Goal: Information Seeking & Learning: Compare options

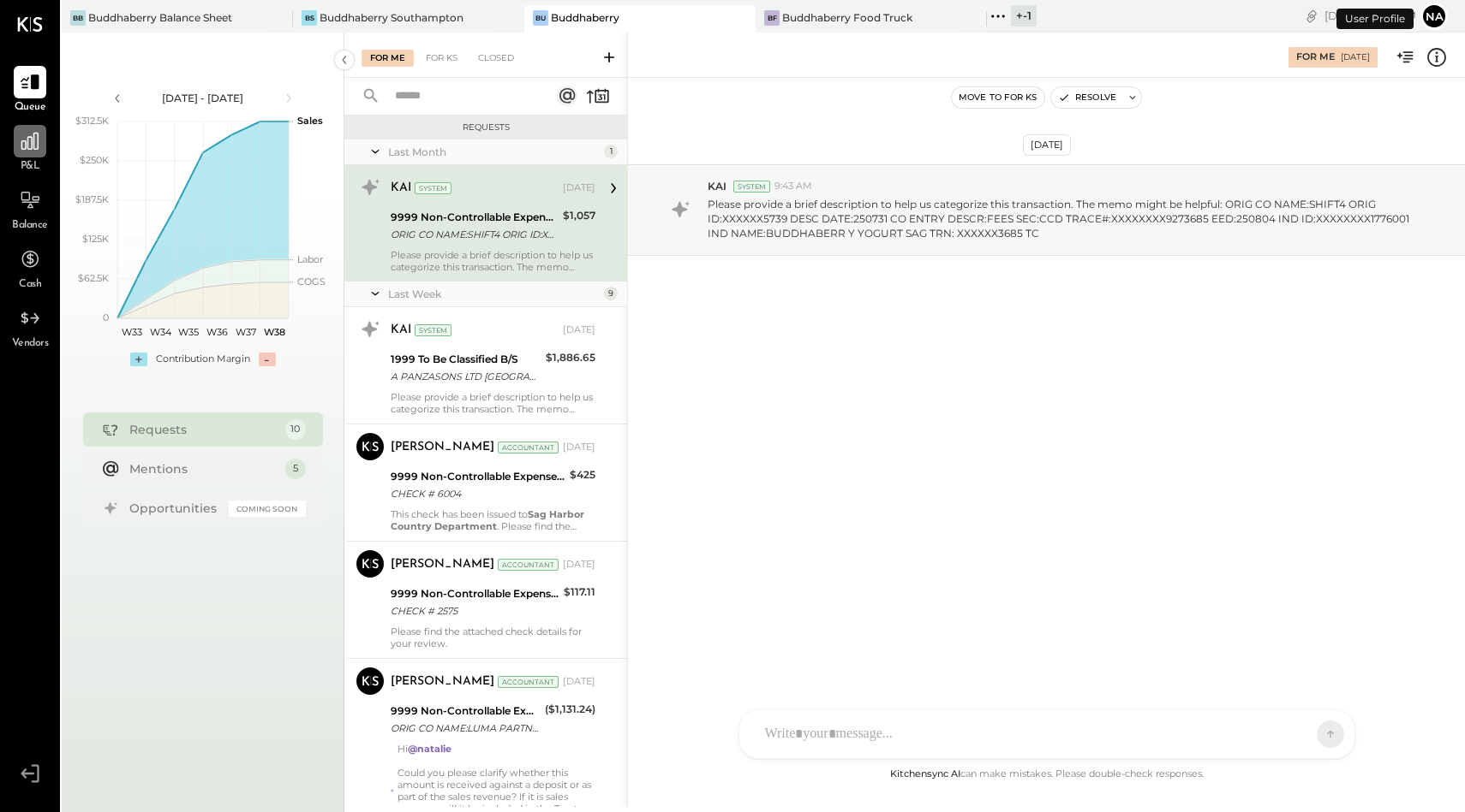
click at [14, 135] on div at bounding box center [29, 141] width 32 height 32
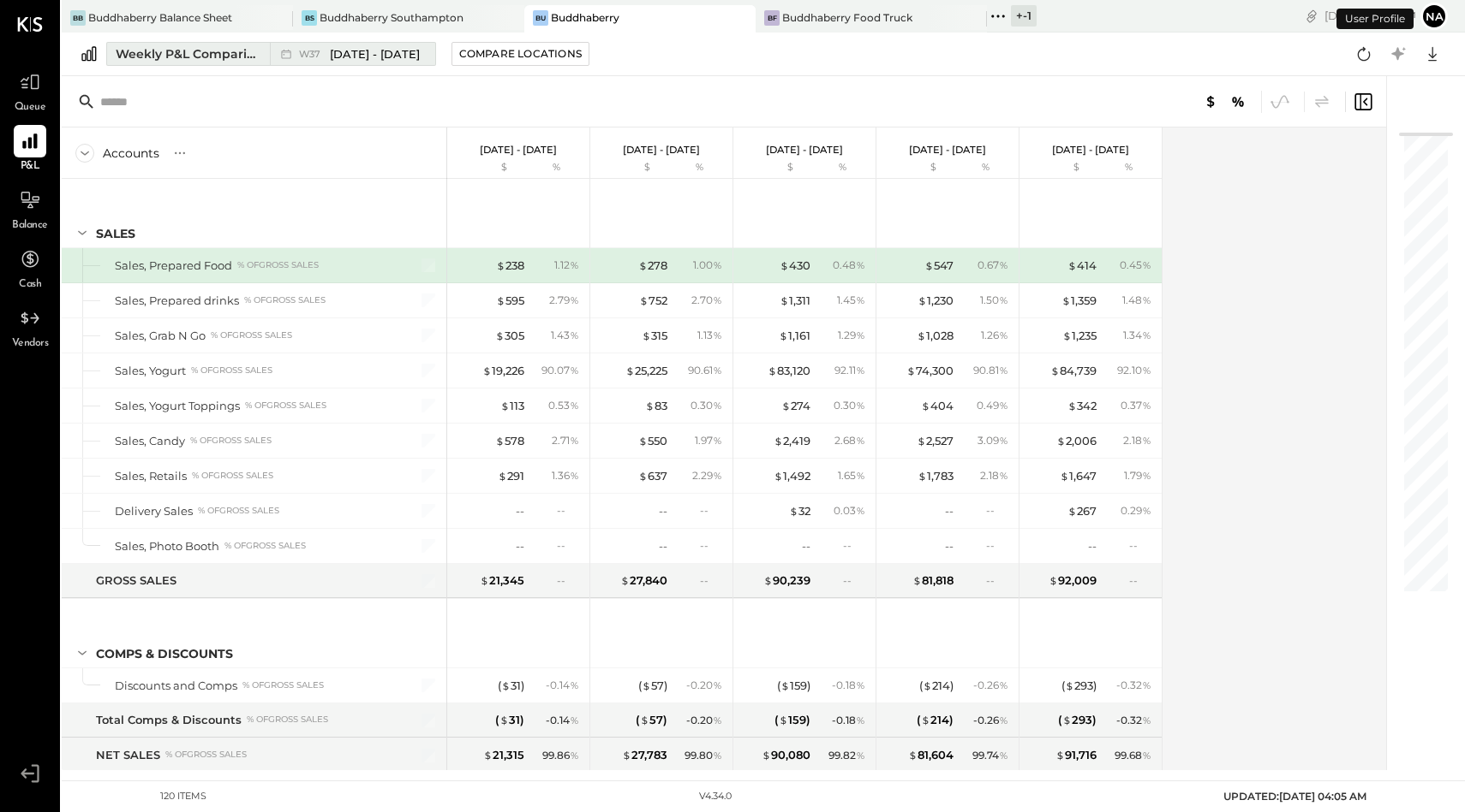
click at [176, 58] on div "Weekly P&L Comparison" at bounding box center [187, 53] width 144 height 17
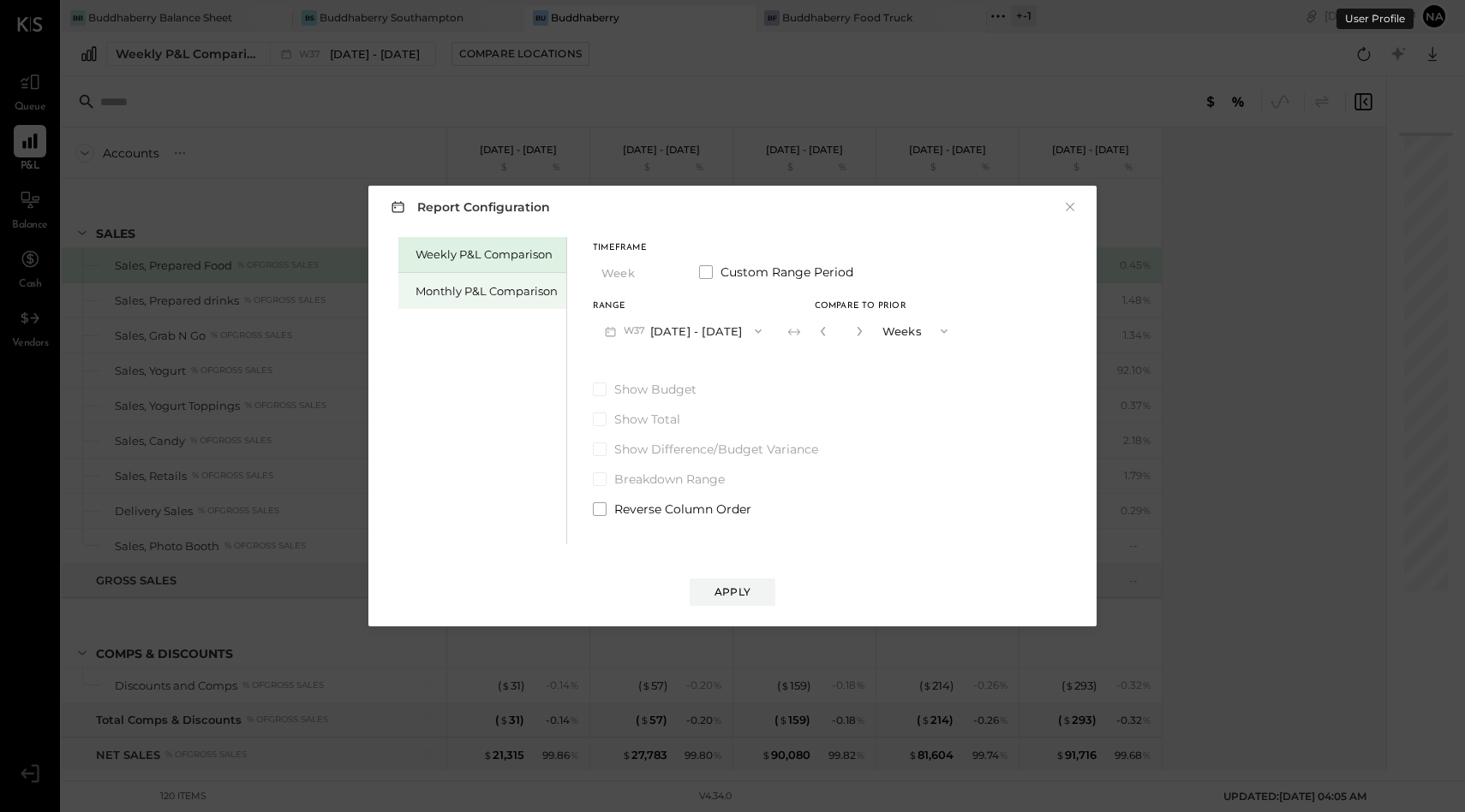
click at [509, 300] on div "Monthly P&L Comparison" at bounding box center [482, 290] width 168 height 36
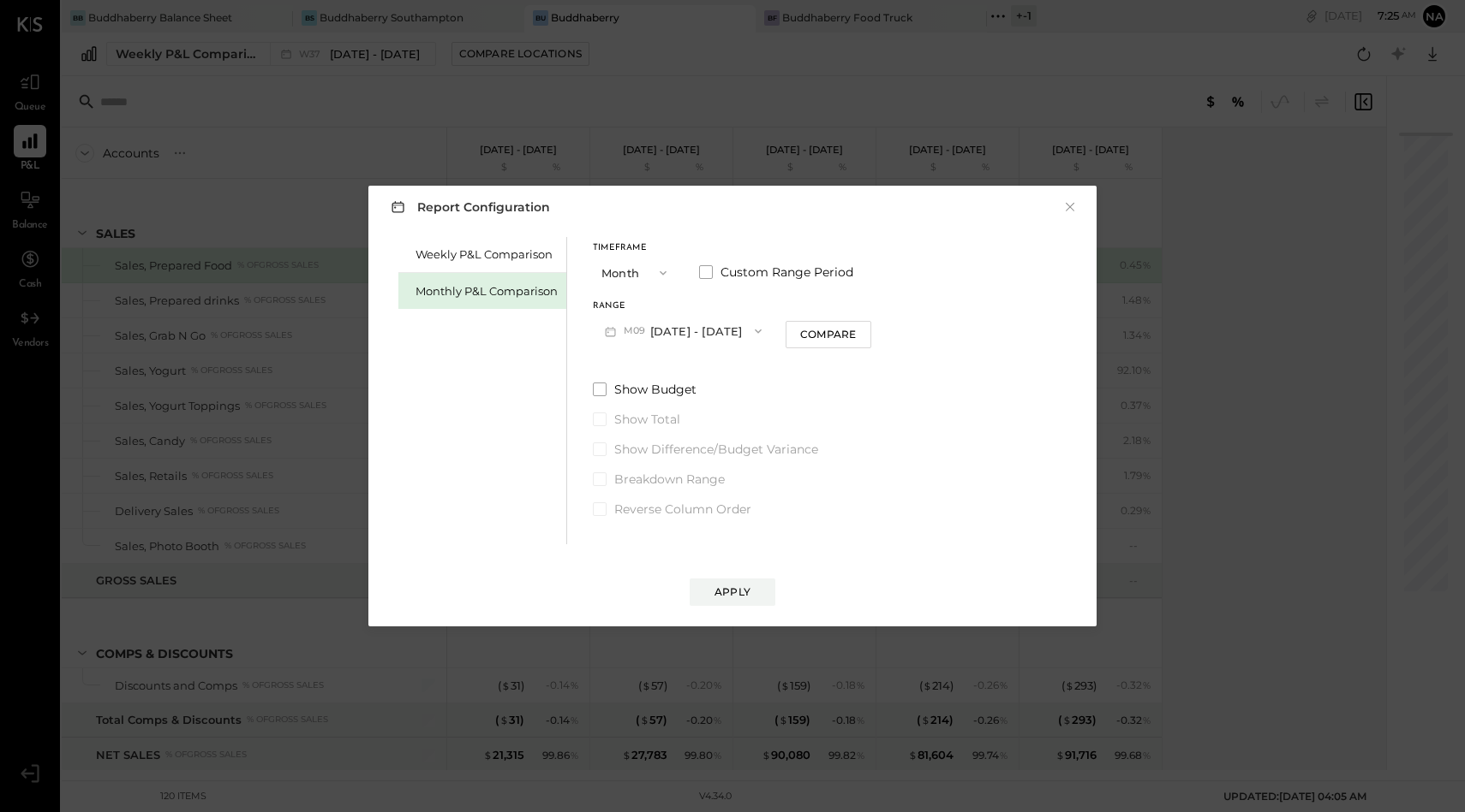
click at [687, 330] on button "M09 [DATE] - [DATE]" at bounding box center [683, 331] width 181 height 31
click at [625, 273] on button "Month" at bounding box center [635, 273] width 85 height 31
click at [632, 297] on div "Quarter" at bounding box center [635, 304] width 84 height 31
click at [686, 333] on button "Q3 [DATE] - [DATE]" at bounding box center [678, 331] width 171 height 31
click at [670, 393] on div "Q1 [DATE] - [DATE]" at bounding box center [691, 405] width 195 height 36
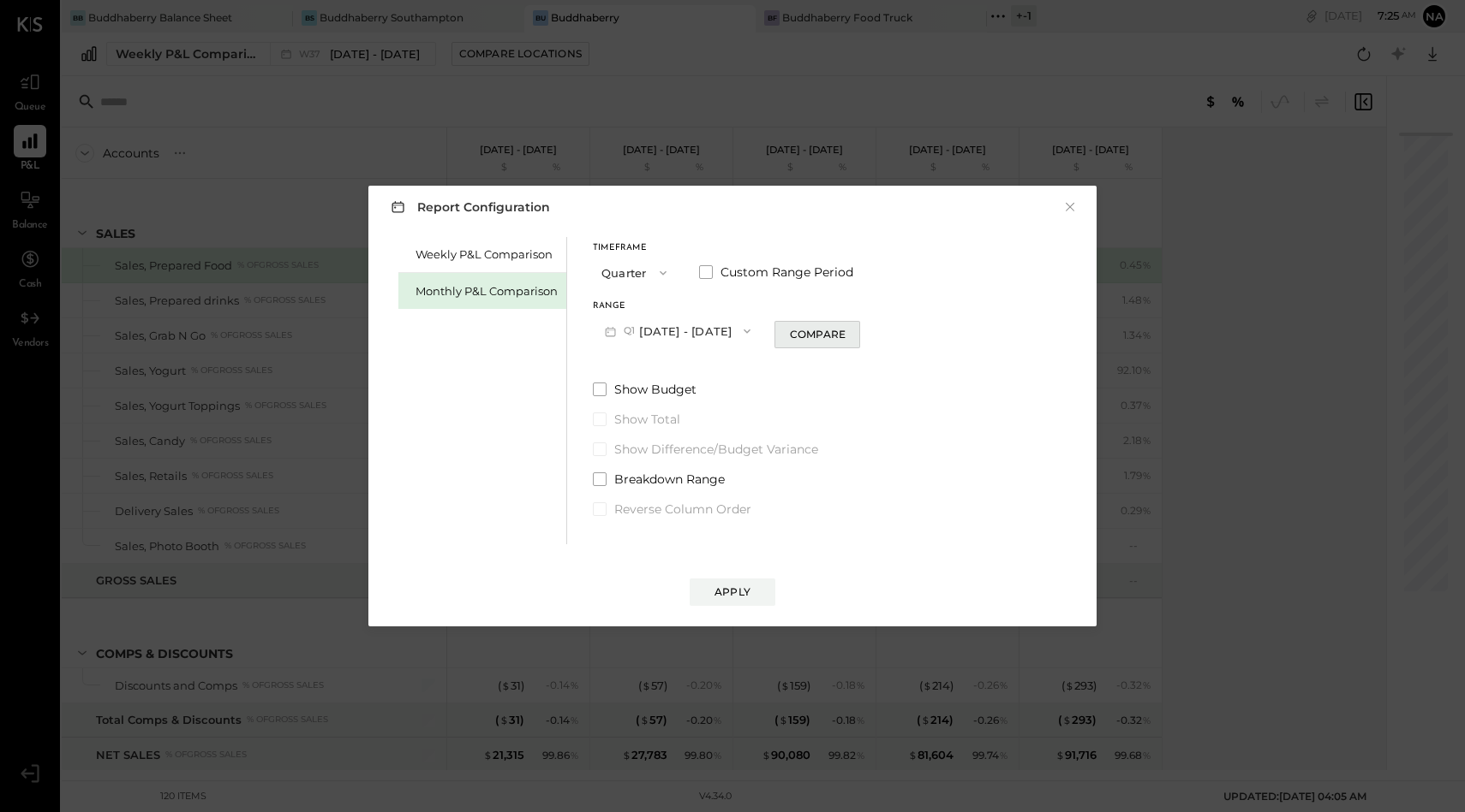
click at [831, 333] on div "Compare" at bounding box center [817, 334] width 56 height 15
click at [708, 333] on button "Q1 [DATE] - [DATE]" at bounding box center [677, 331] width 170 height 31
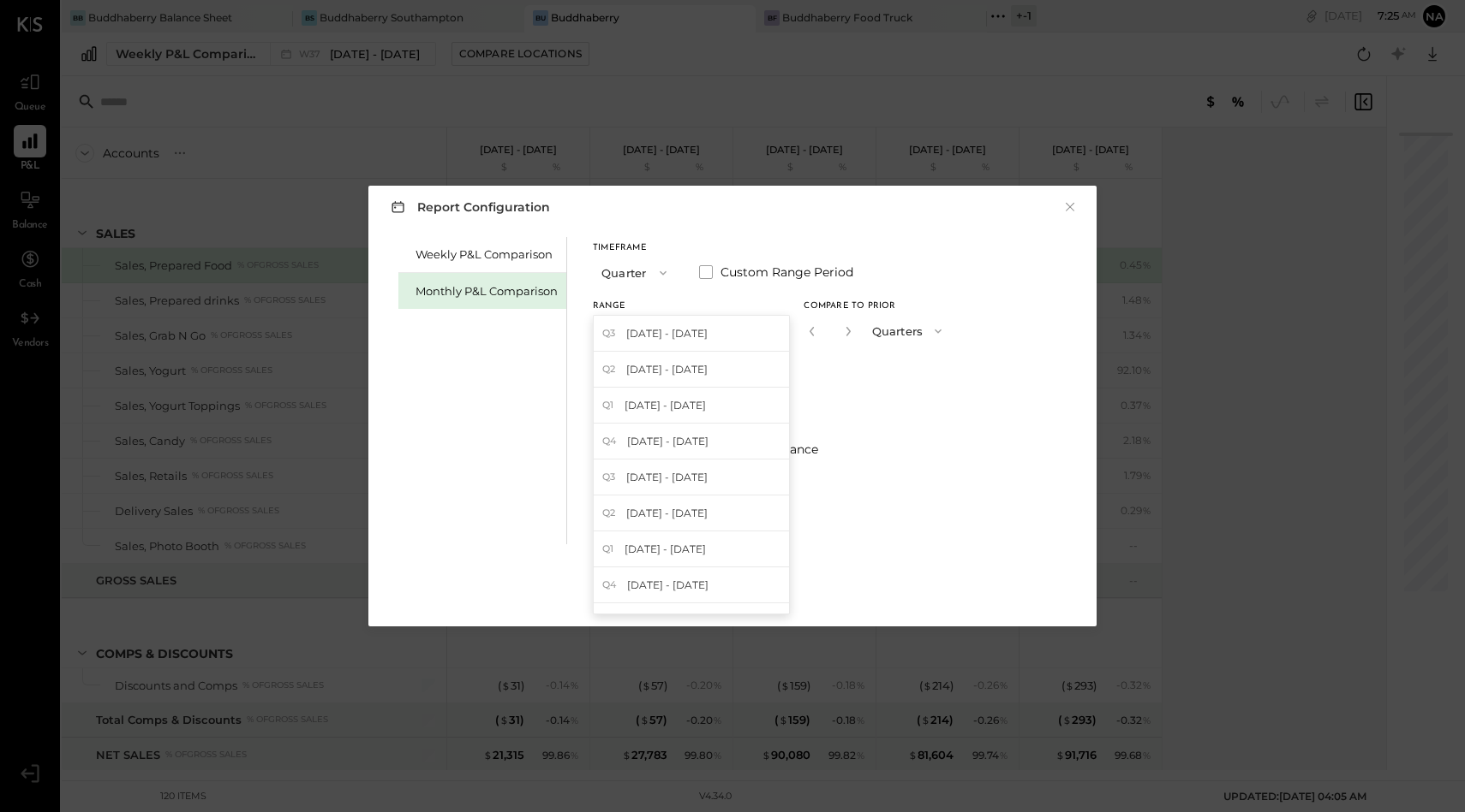
click at [635, 278] on button "Quarter" at bounding box center [635, 273] width 85 height 31
click at [637, 307] on span "Quarter" at bounding box center [628, 303] width 43 height 11
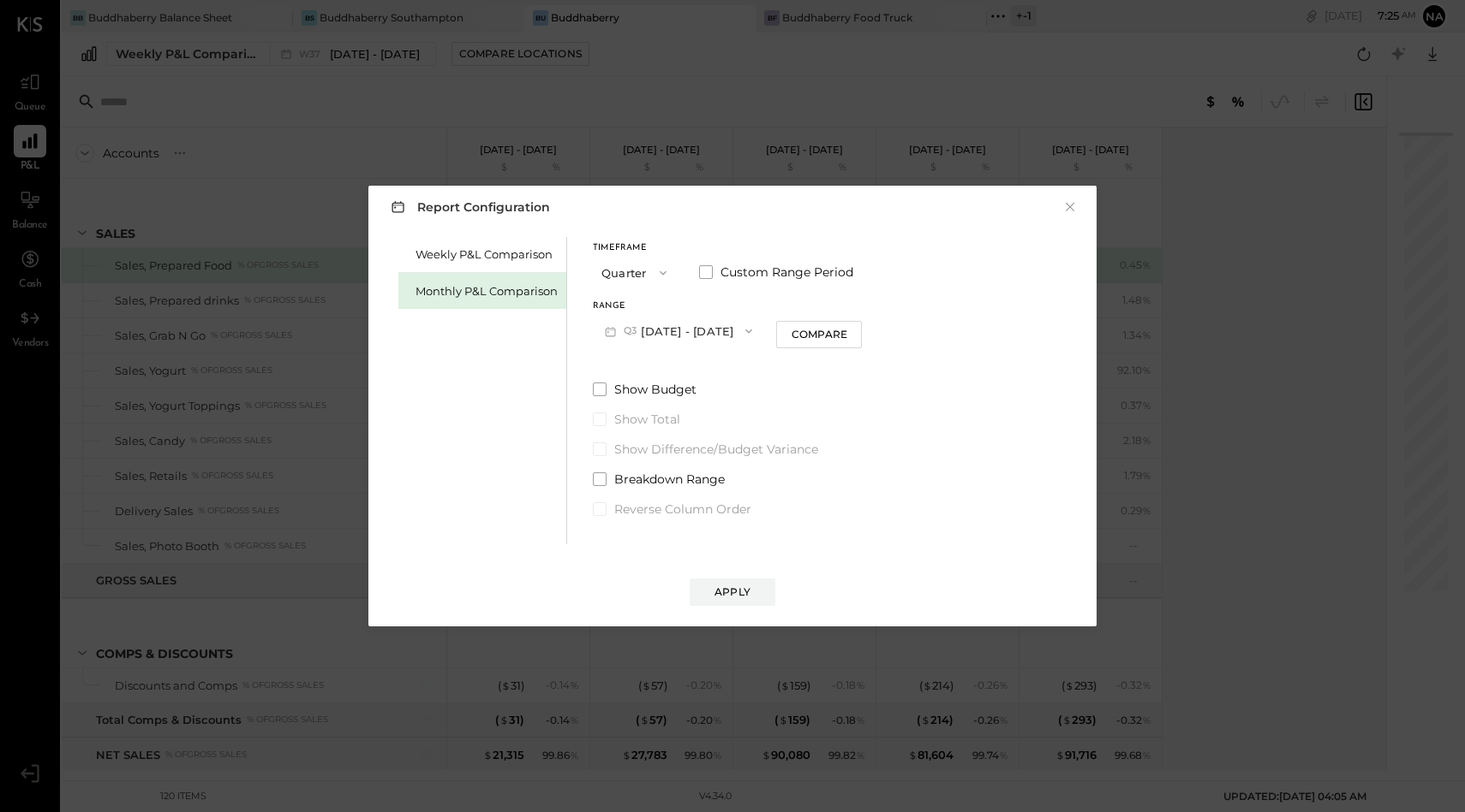
click at [686, 327] on button "Q3 [DATE] - [DATE]" at bounding box center [678, 331] width 171 height 31
click at [688, 365] on span "[DATE] - [DATE]" at bounding box center [666, 369] width 82 height 15
click at [844, 340] on div "Compare" at bounding box center [819, 334] width 56 height 15
click at [596, 388] on span at bounding box center [599, 389] width 14 height 14
click at [726, 580] on button "Apply" at bounding box center [732, 592] width 85 height 28
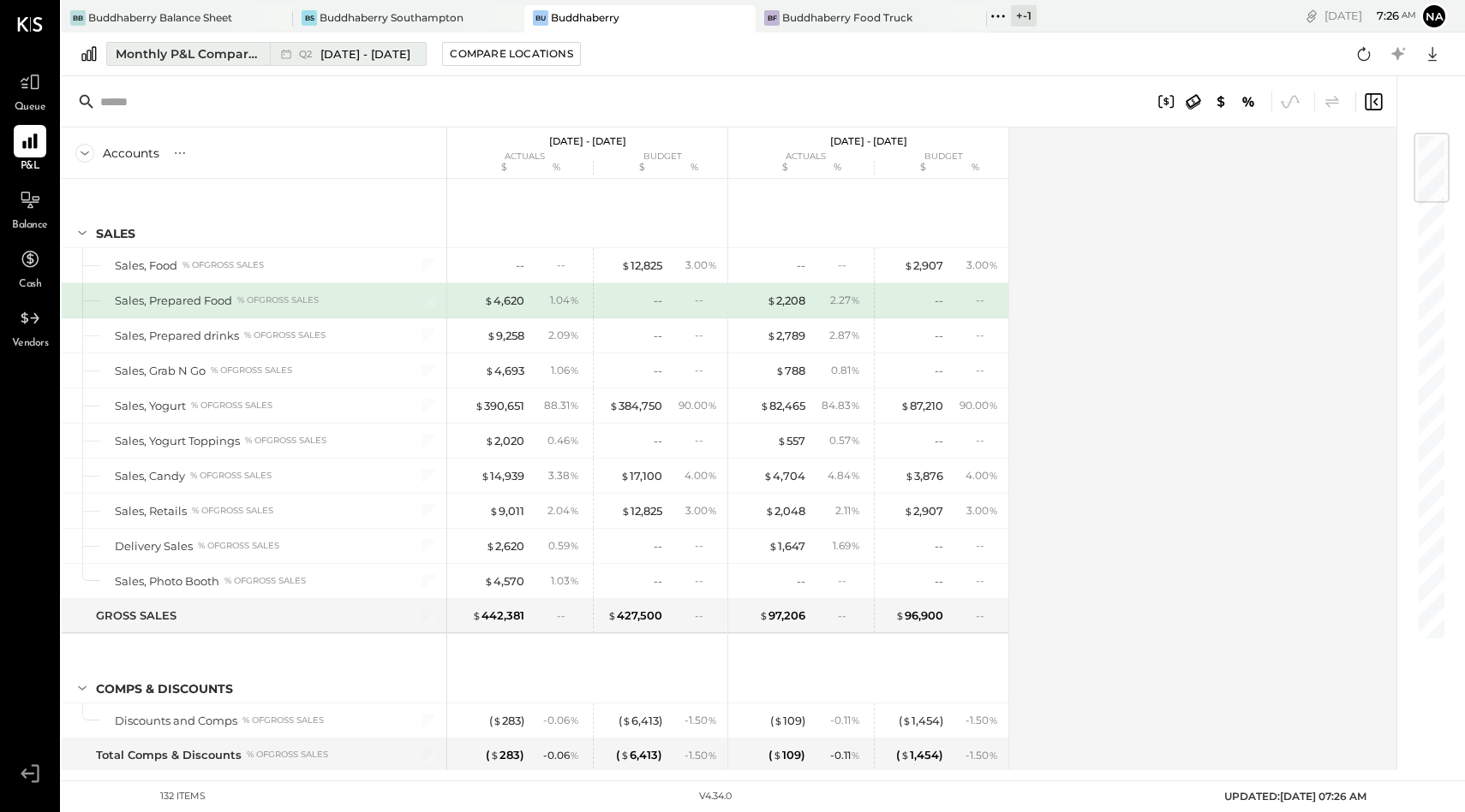
click at [383, 51] on span "[DATE] - [DATE]" at bounding box center [366, 54] width 90 height 17
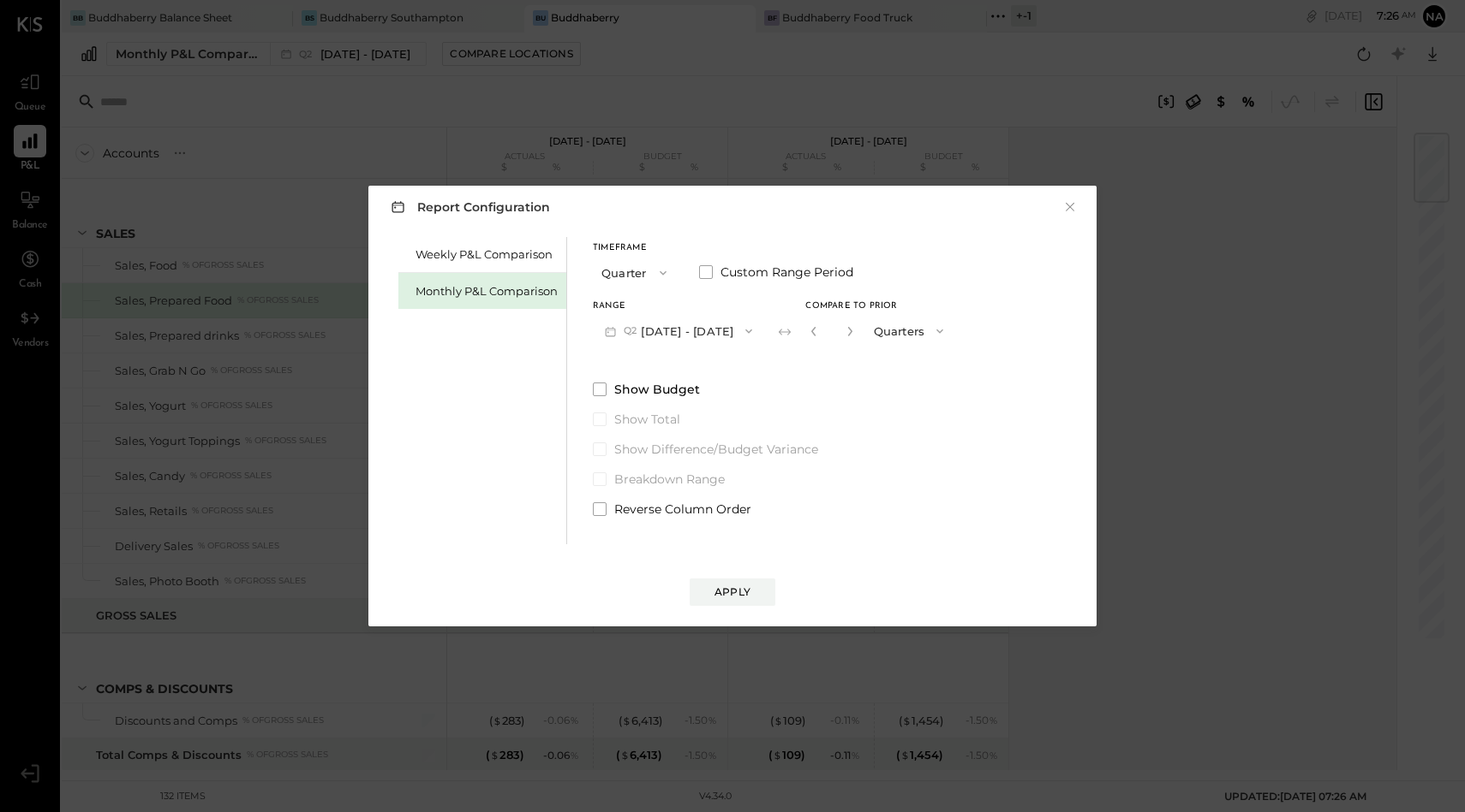
click at [642, 260] on button "Quarter" at bounding box center [635, 273] width 85 height 31
click at [630, 268] on span "Month" at bounding box center [623, 273] width 34 height 11
click at [687, 334] on button "M09 [DATE] - [DATE]" at bounding box center [683, 331] width 181 height 31
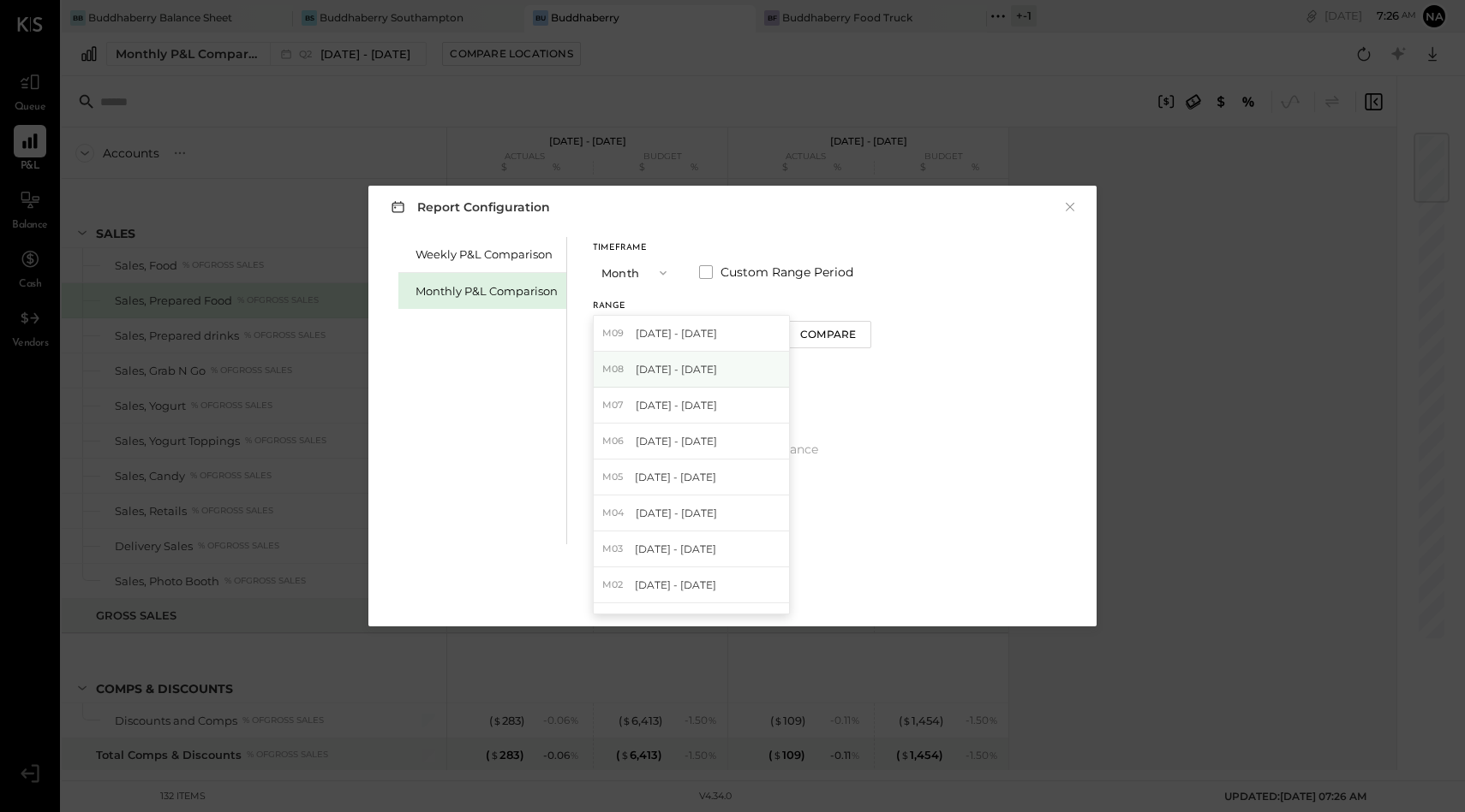
click at [693, 365] on span "[DATE] - [DATE]" at bounding box center [676, 369] width 82 height 15
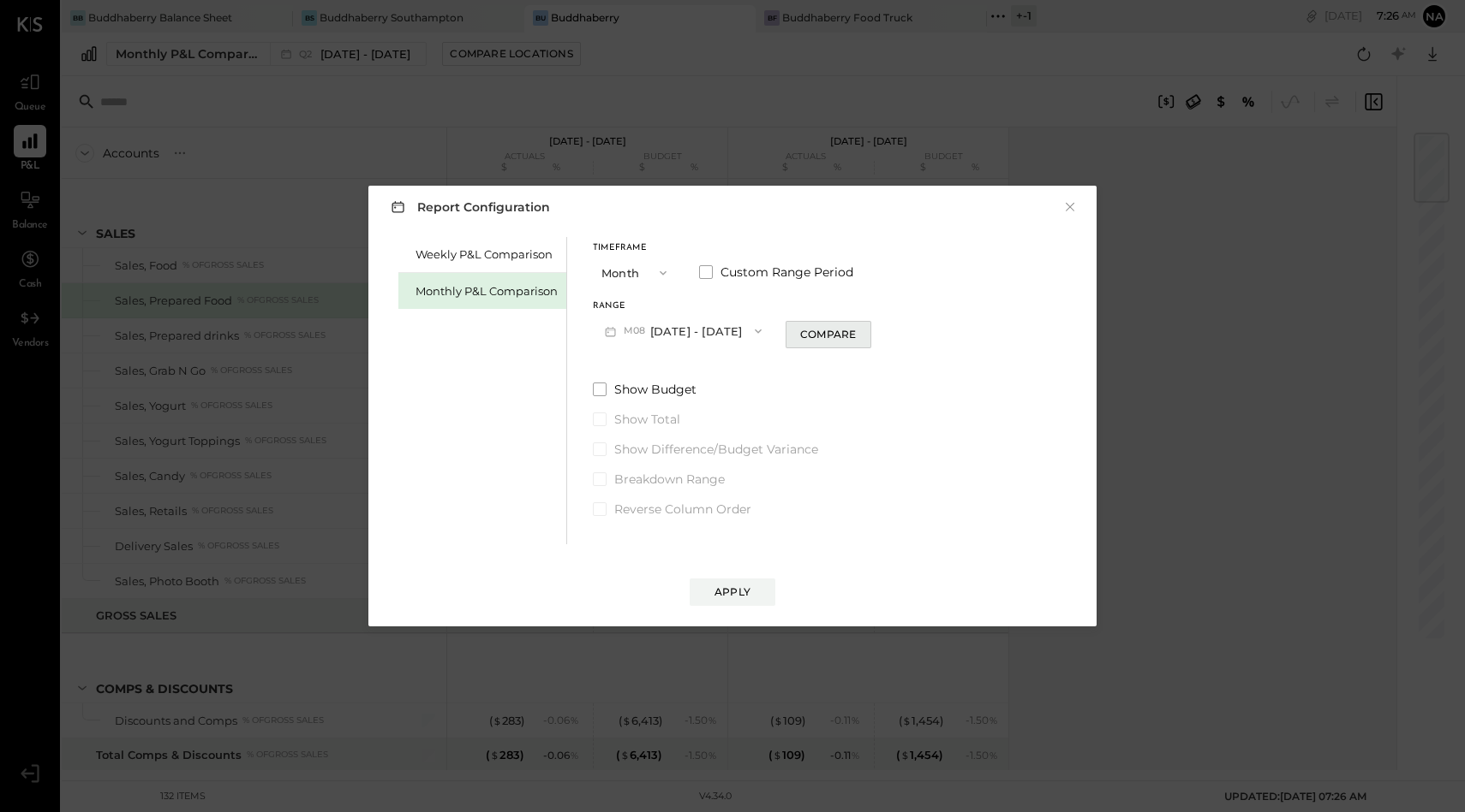
click at [851, 331] on button "Compare" at bounding box center [828, 334] width 85 height 28
click at [595, 393] on span at bounding box center [599, 389] width 14 height 14
click at [727, 596] on div "Apply" at bounding box center [732, 592] width 36 height 15
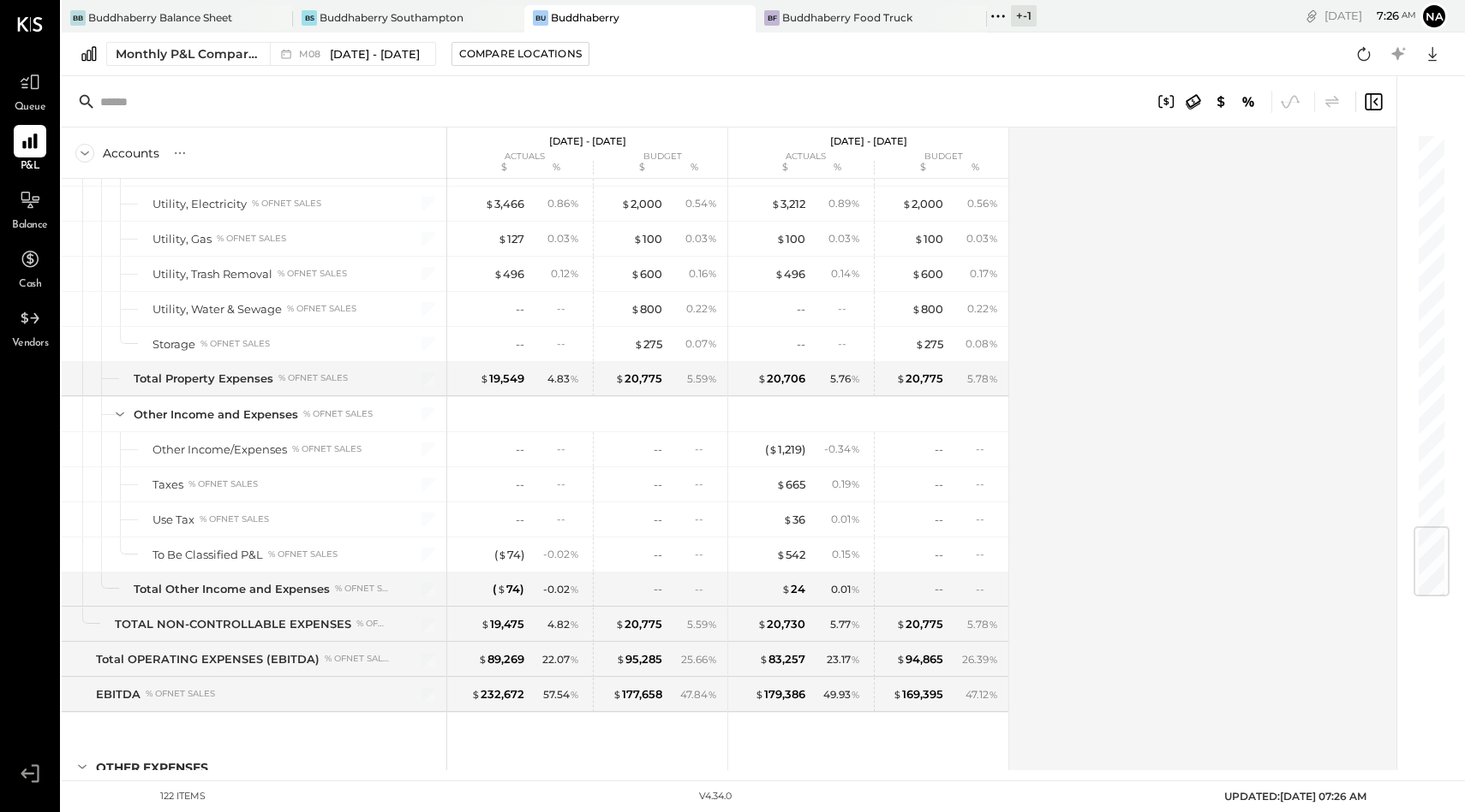
scroll to position [3341, 0]
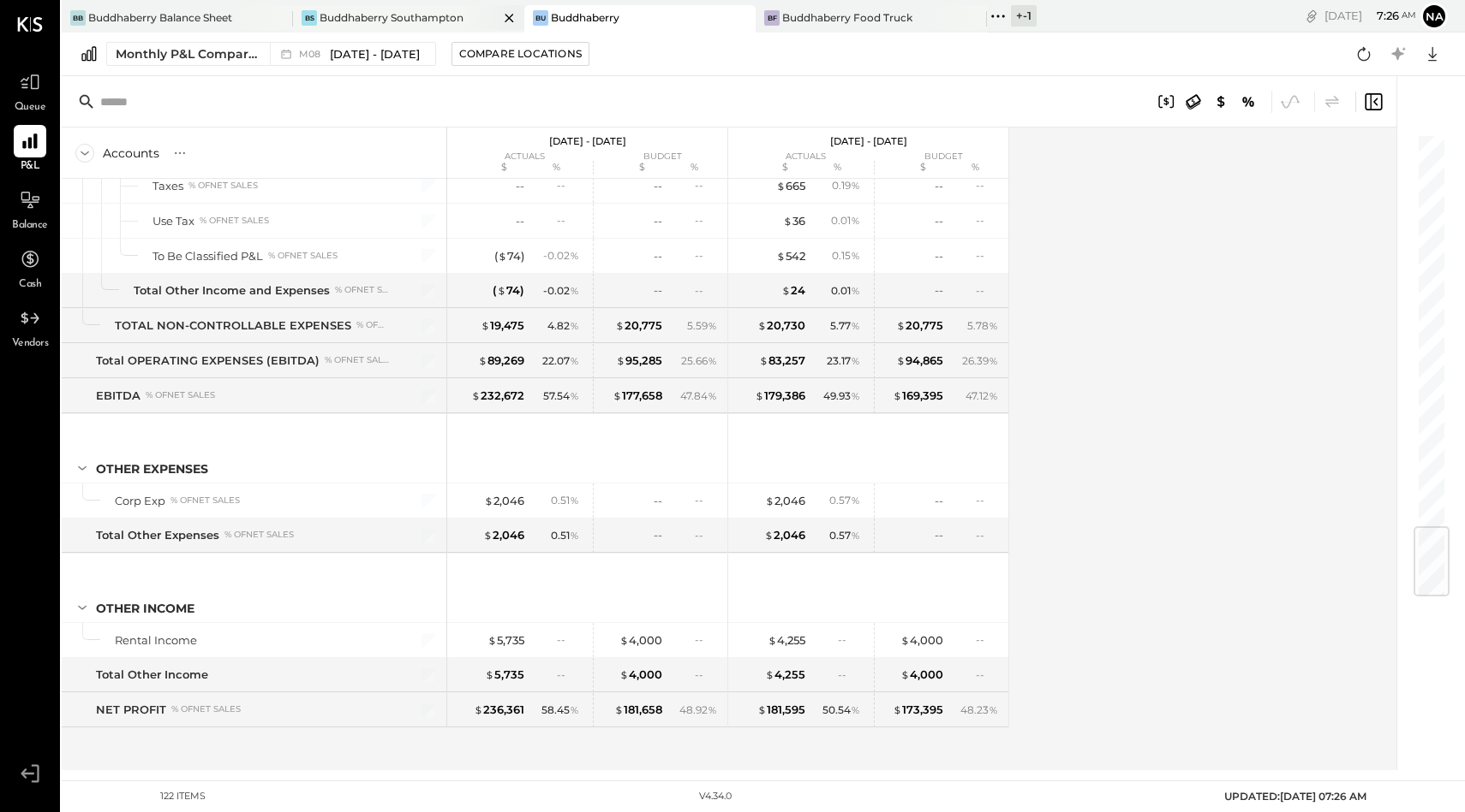
click at [449, 26] on div "BS Buddhaberry Southampton" at bounding box center [409, 19] width 232 height 28
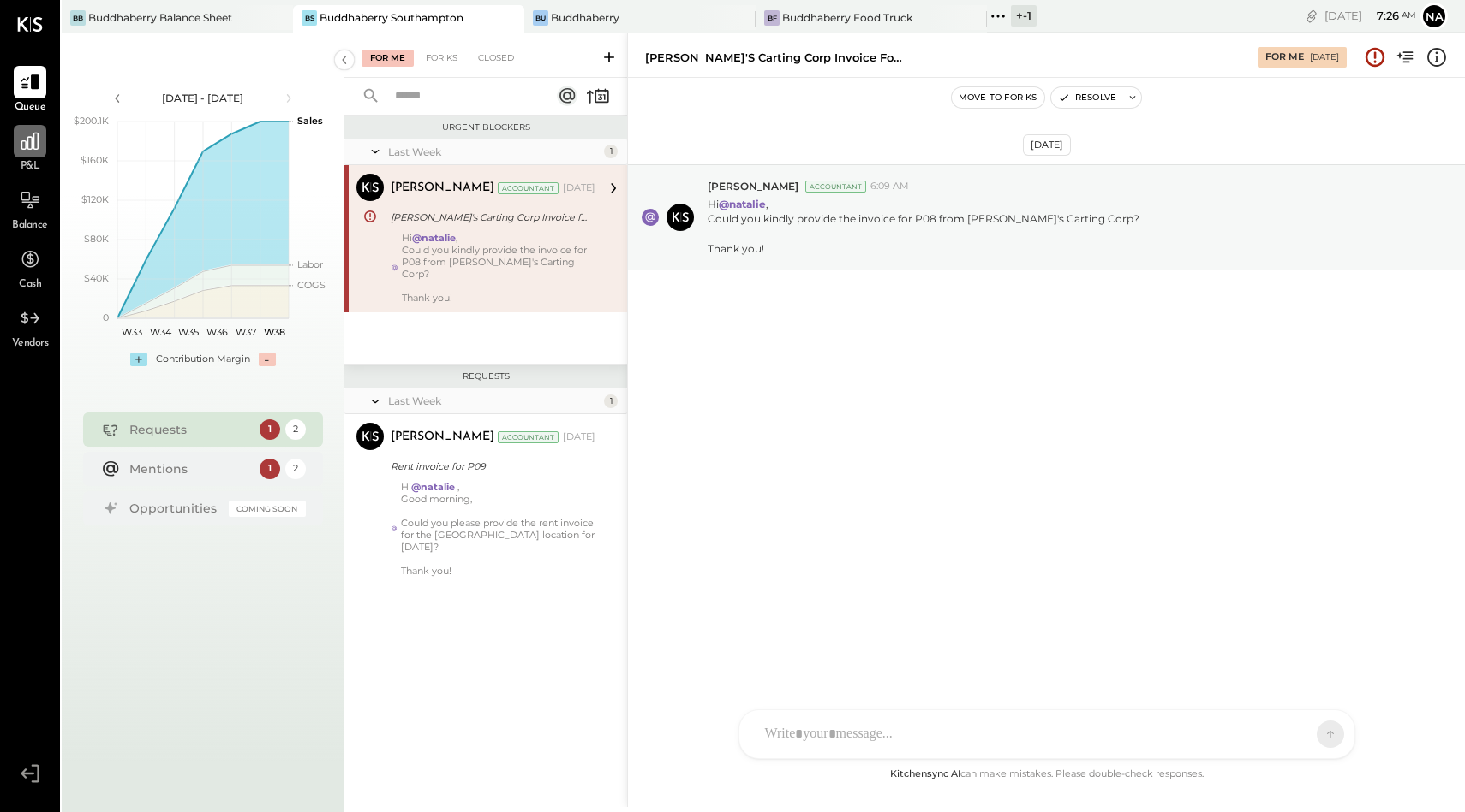
click at [35, 129] on div at bounding box center [29, 141] width 32 height 32
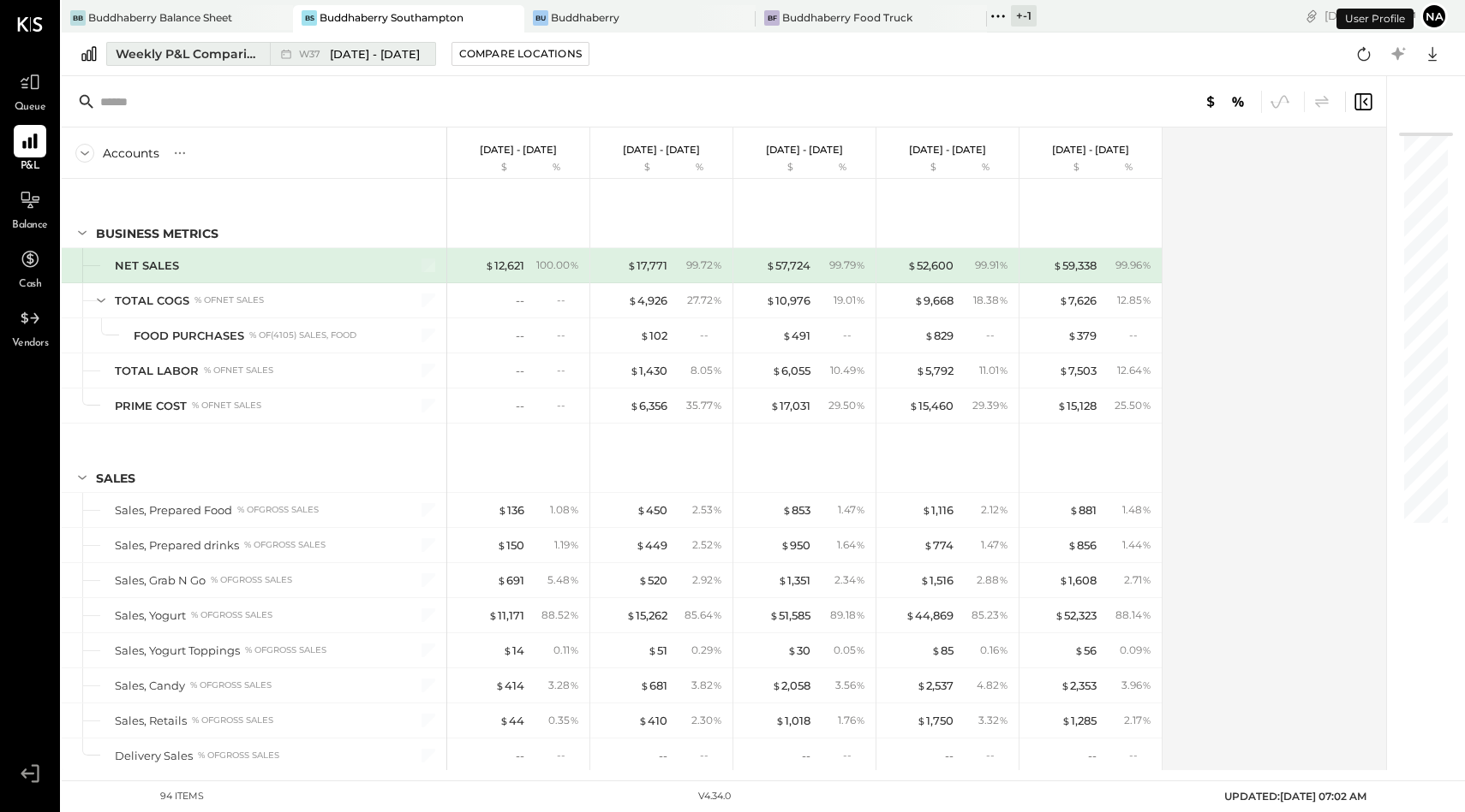
click at [164, 59] on div "Weekly P&L Comparison" at bounding box center [187, 53] width 144 height 17
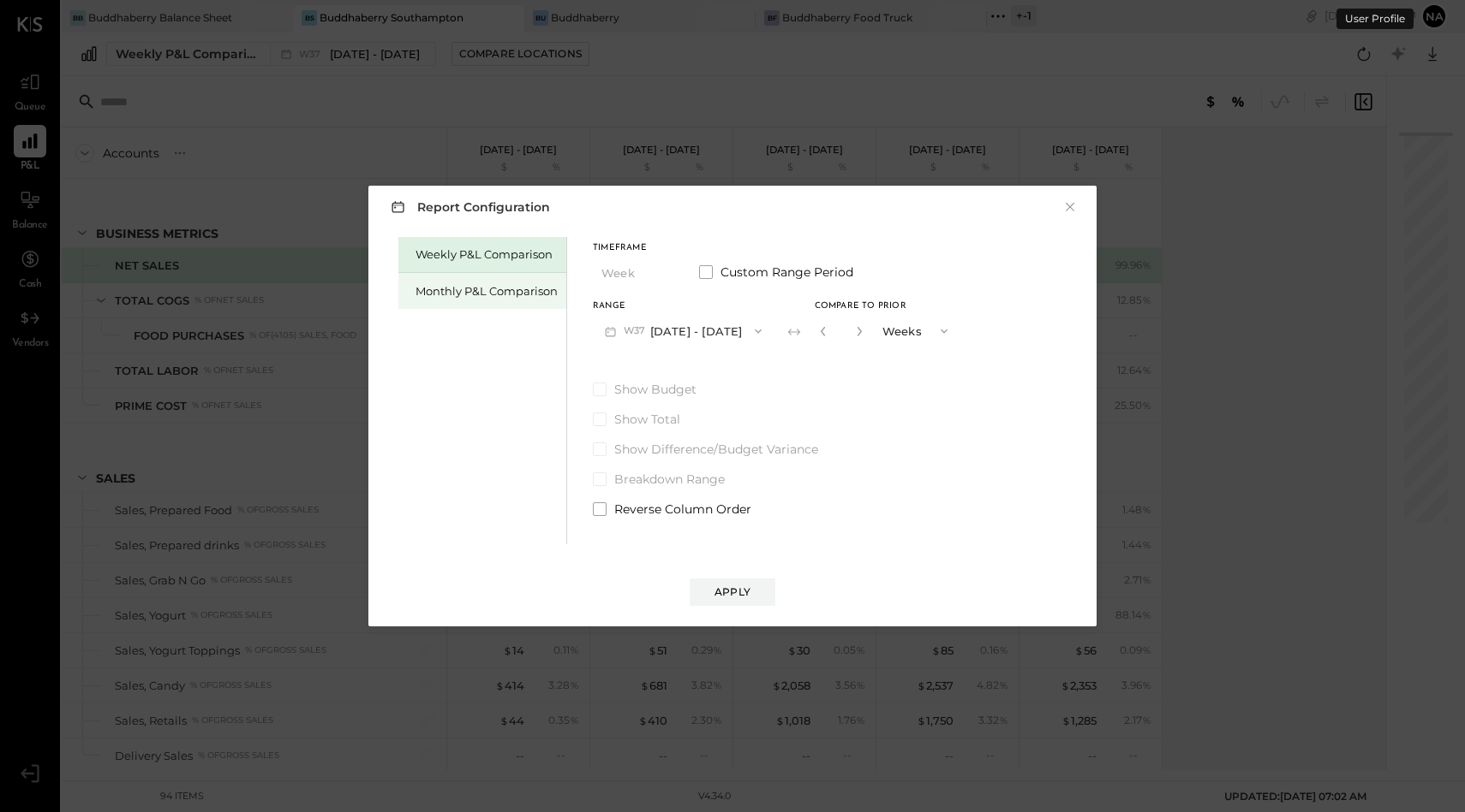
click at [488, 303] on div "Monthly P&L Comparison" at bounding box center [482, 290] width 168 height 36
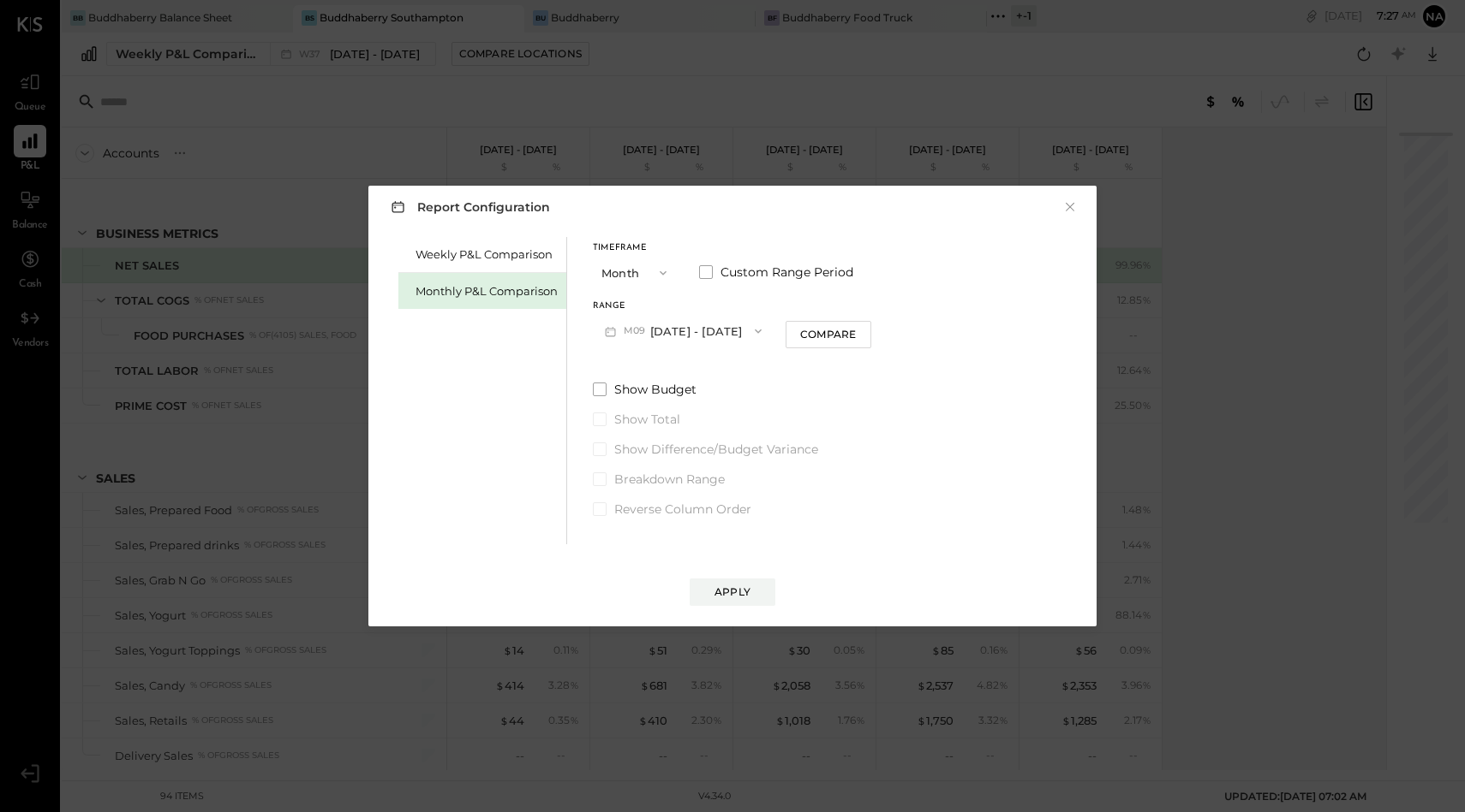
click at [644, 343] on button "M09 [DATE] - [DATE]" at bounding box center [683, 331] width 181 height 31
click at [625, 278] on button "Month" at bounding box center [635, 273] width 85 height 31
click at [626, 299] on span "Quarter" at bounding box center [628, 303] width 43 height 11
click at [685, 331] on button "Q3 [DATE] - [DATE]" at bounding box center [678, 331] width 171 height 31
click at [677, 406] on span "[DATE] - [DATE]" at bounding box center [664, 405] width 82 height 15
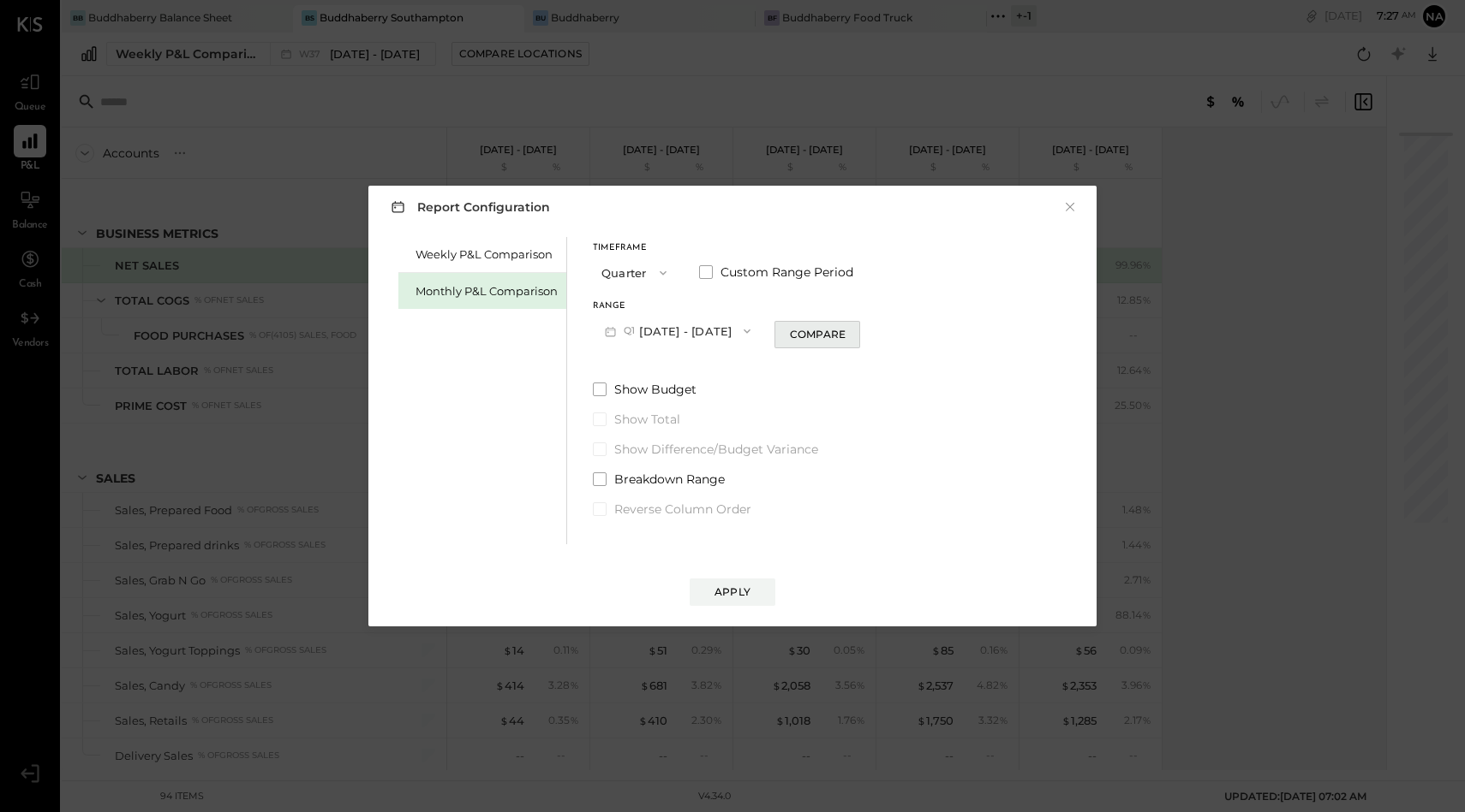
click at [829, 334] on div "Compare" at bounding box center [817, 334] width 56 height 15
click at [713, 328] on button "Q1 [DATE] - [DATE]" at bounding box center [677, 331] width 170 height 31
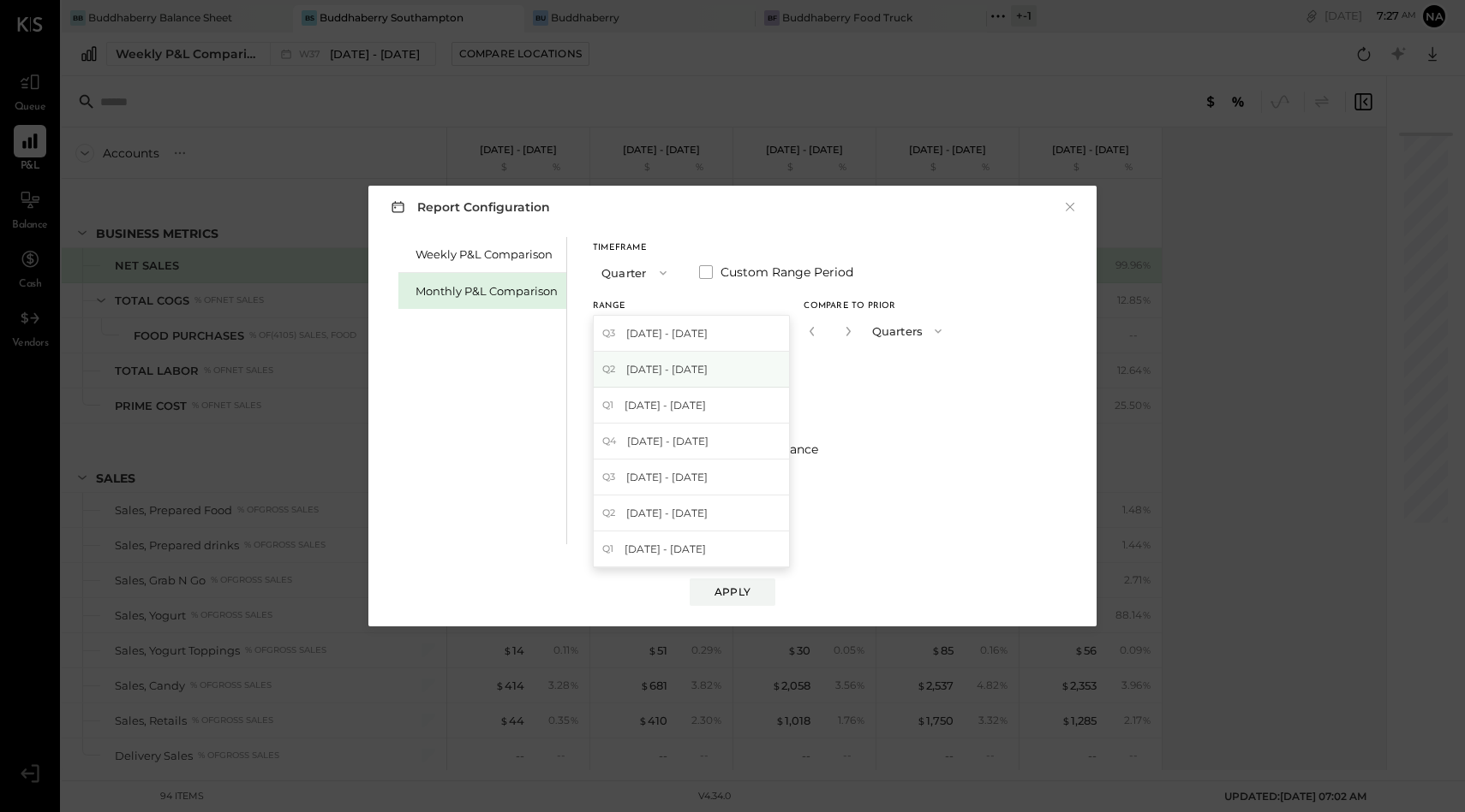
click at [703, 367] on span "[DATE] - [DATE]" at bounding box center [666, 369] width 82 height 15
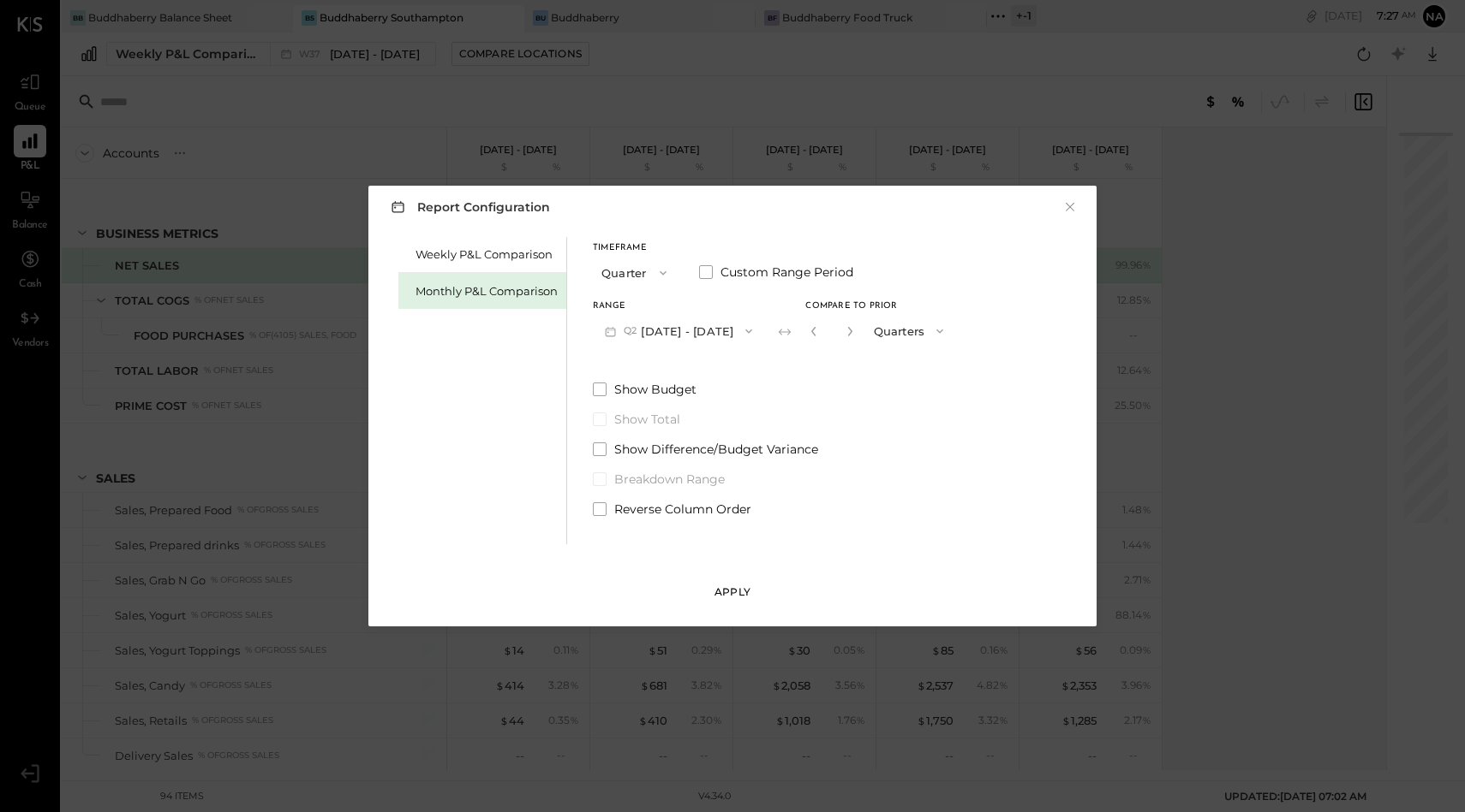
click at [732, 601] on button "Apply" at bounding box center [732, 592] width 85 height 28
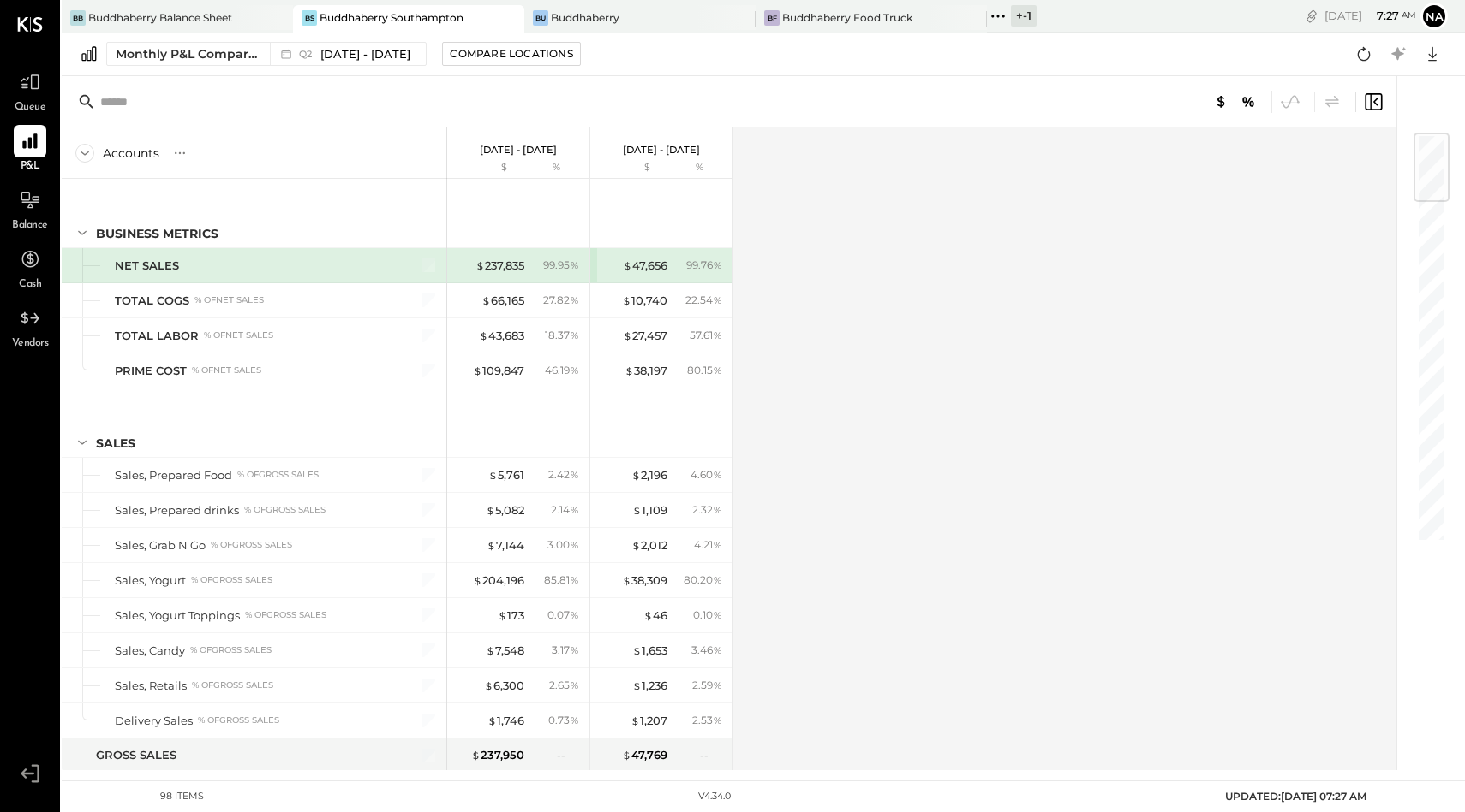
click at [410, 40] on div "Monthly P&L Comparison Q2 [DATE] - [DATE] Compare Locations Google Sheets Excel" at bounding box center [763, 54] width 1403 height 44
click at [410, 53] on span "[DATE] - [DATE]" at bounding box center [366, 54] width 90 height 17
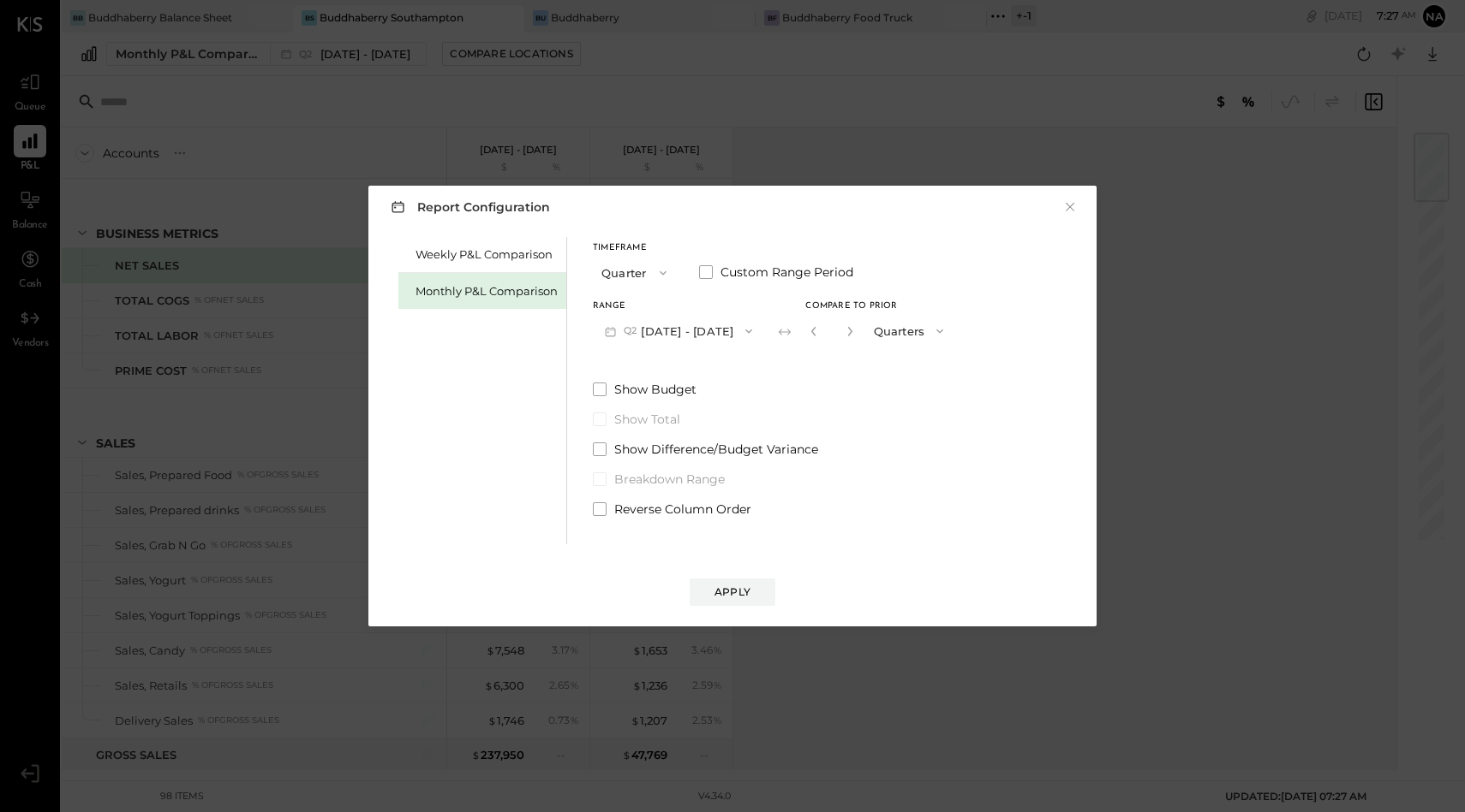
click at [654, 322] on button "Q2 [DATE] - [DATE]" at bounding box center [678, 331] width 171 height 31
click at [650, 271] on span "button" at bounding box center [659, 273] width 22 height 14
click at [630, 270] on span "Month" at bounding box center [623, 273] width 34 height 11
click at [710, 328] on button "M09 [DATE] - [DATE]" at bounding box center [683, 331] width 181 height 31
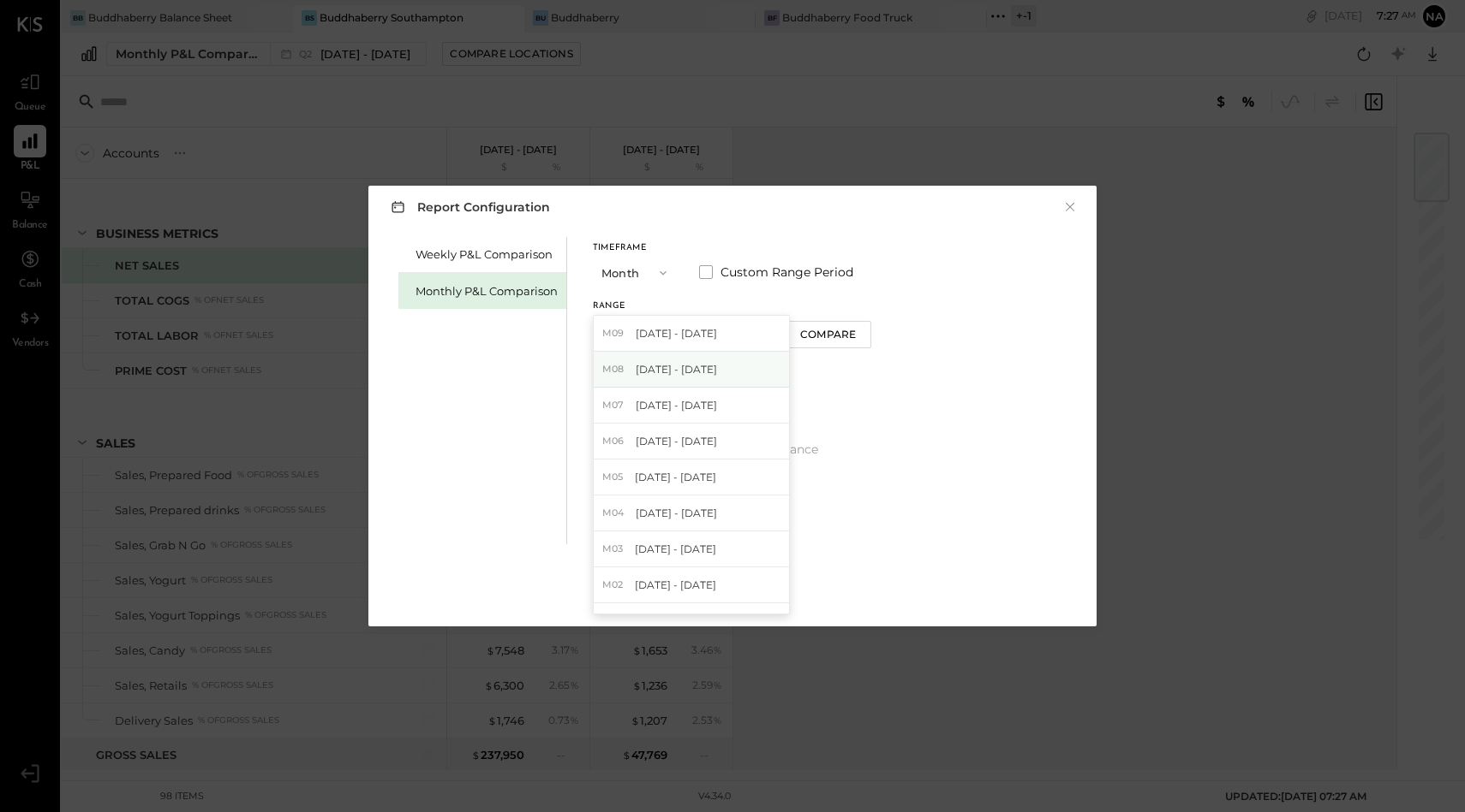
click at [690, 360] on div "M08 [DATE] - [DATE]" at bounding box center [691, 369] width 195 height 36
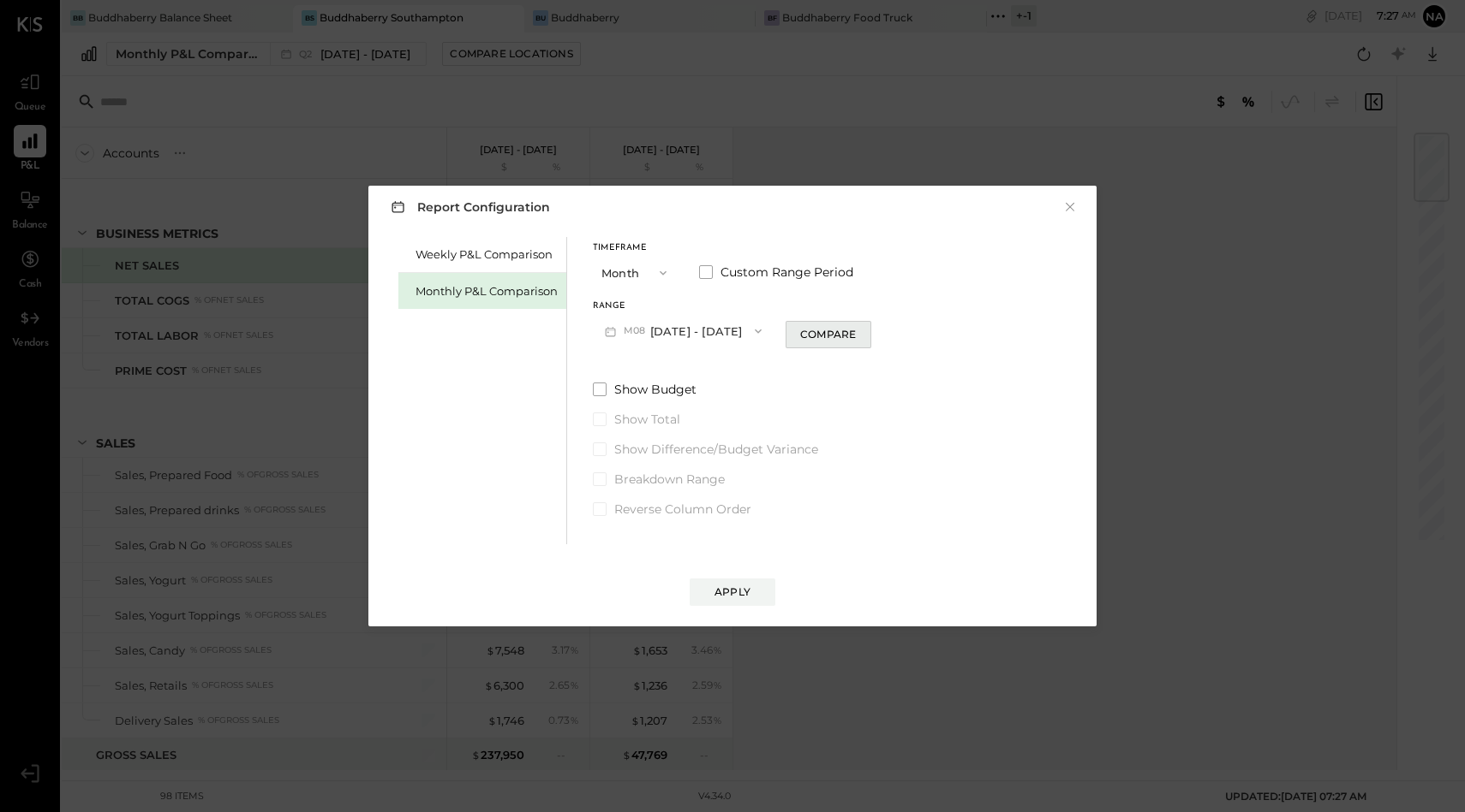
click at [844, 334] on div "Compare" at bounding box center [827, 334] width 56 height 15
click at [741, 593] on div "Apply" at bounding box center [732, 592] width 36 height 15
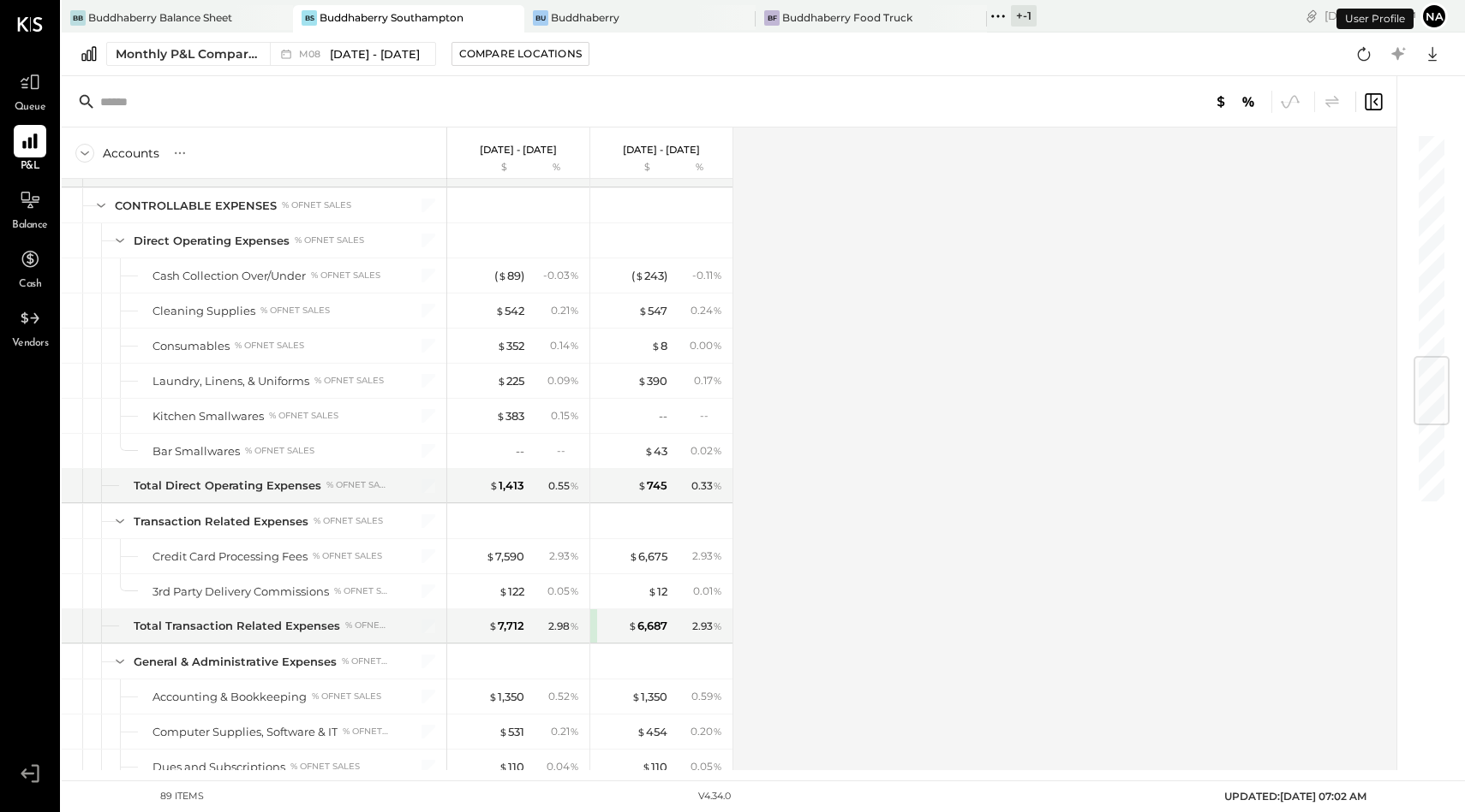
scroll to position [2569, 0]
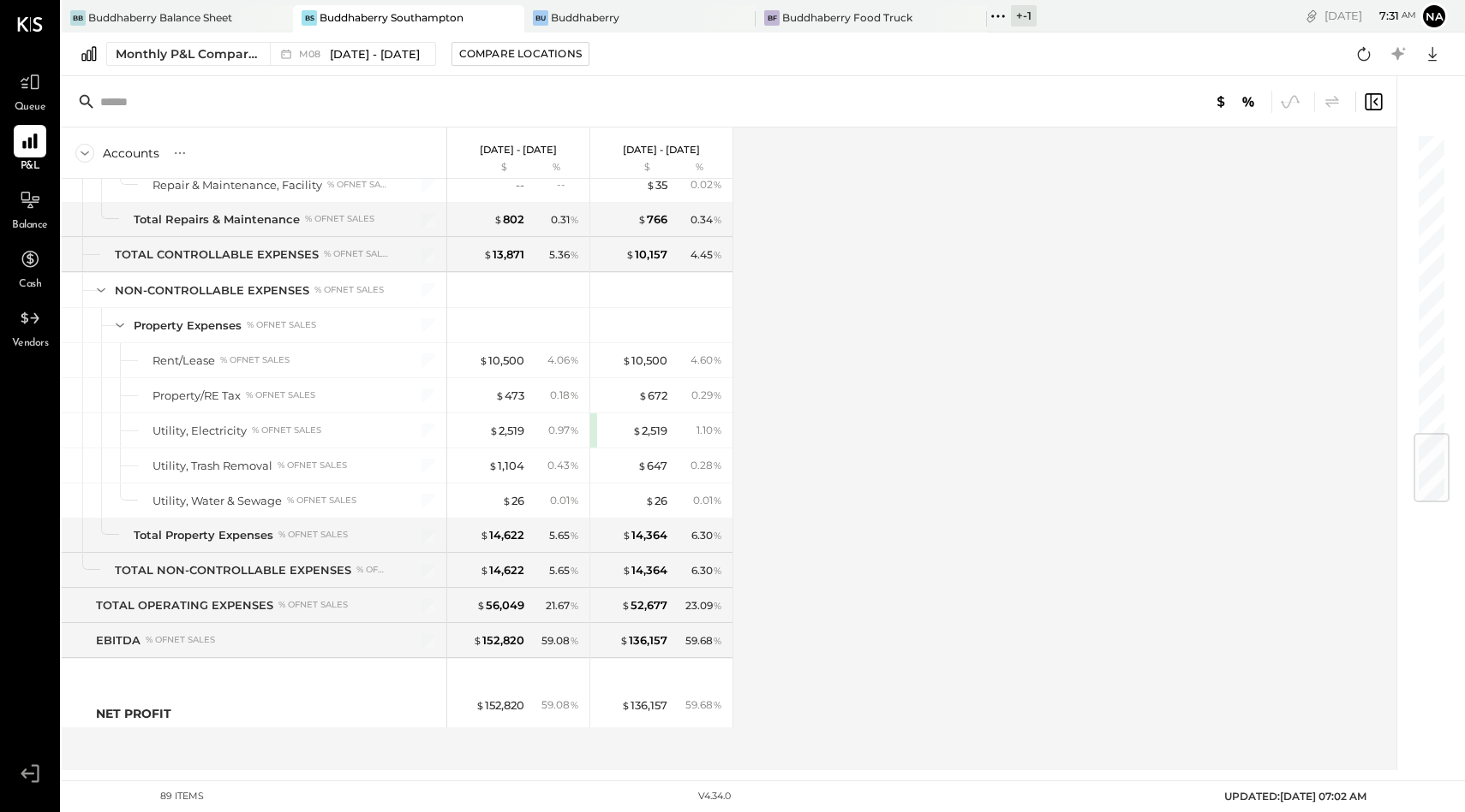
click at [417, 17] on div "Buddhaberry Southampton" at bounding box center [392, 17] width 144 height 15
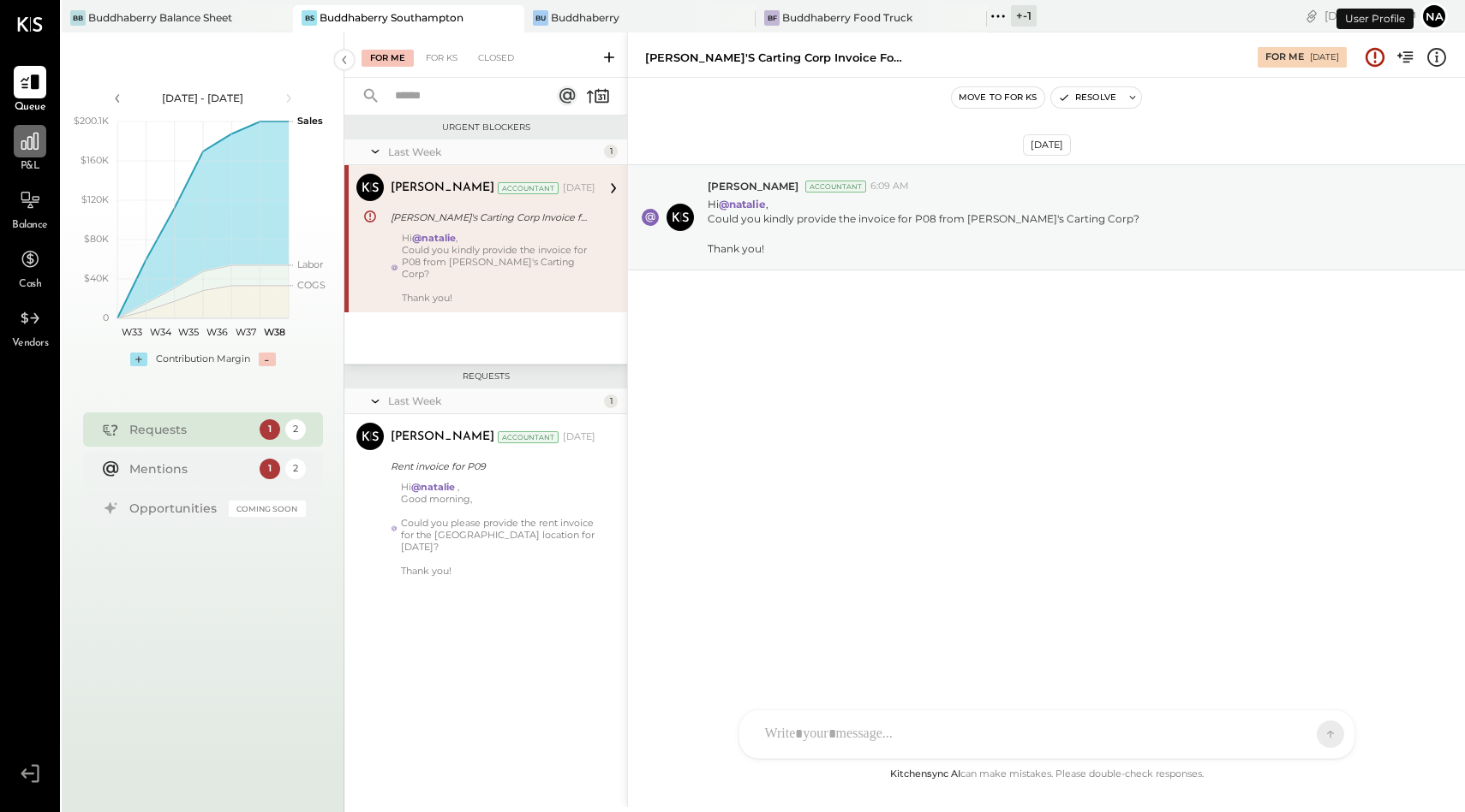
click at [31, 144] on icon at bounding box center [30, 141] width 22 height 22
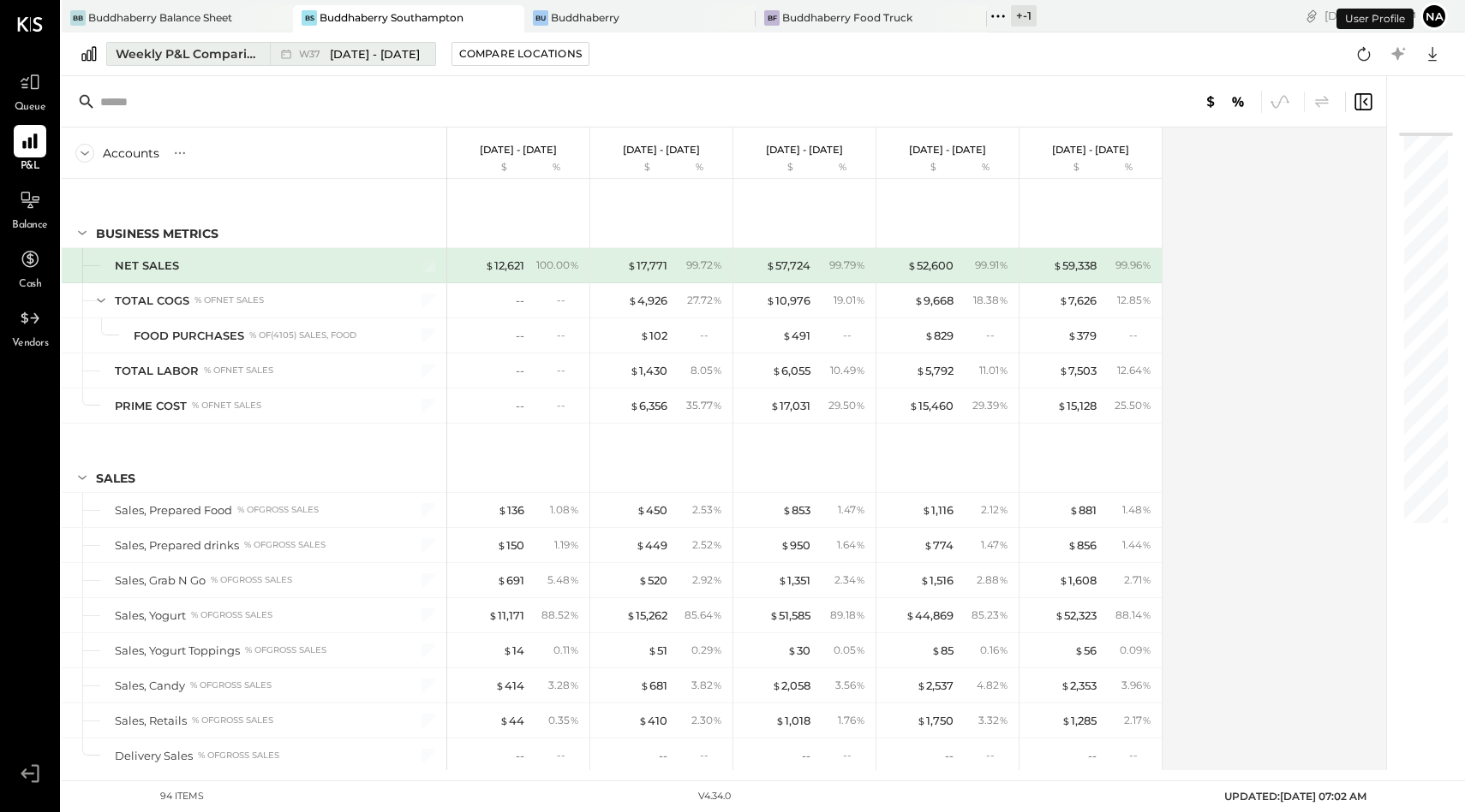
click at [220, 57] on div "Weekly P&L Comparison" at bounding box center [187, 53] width 144 height 17
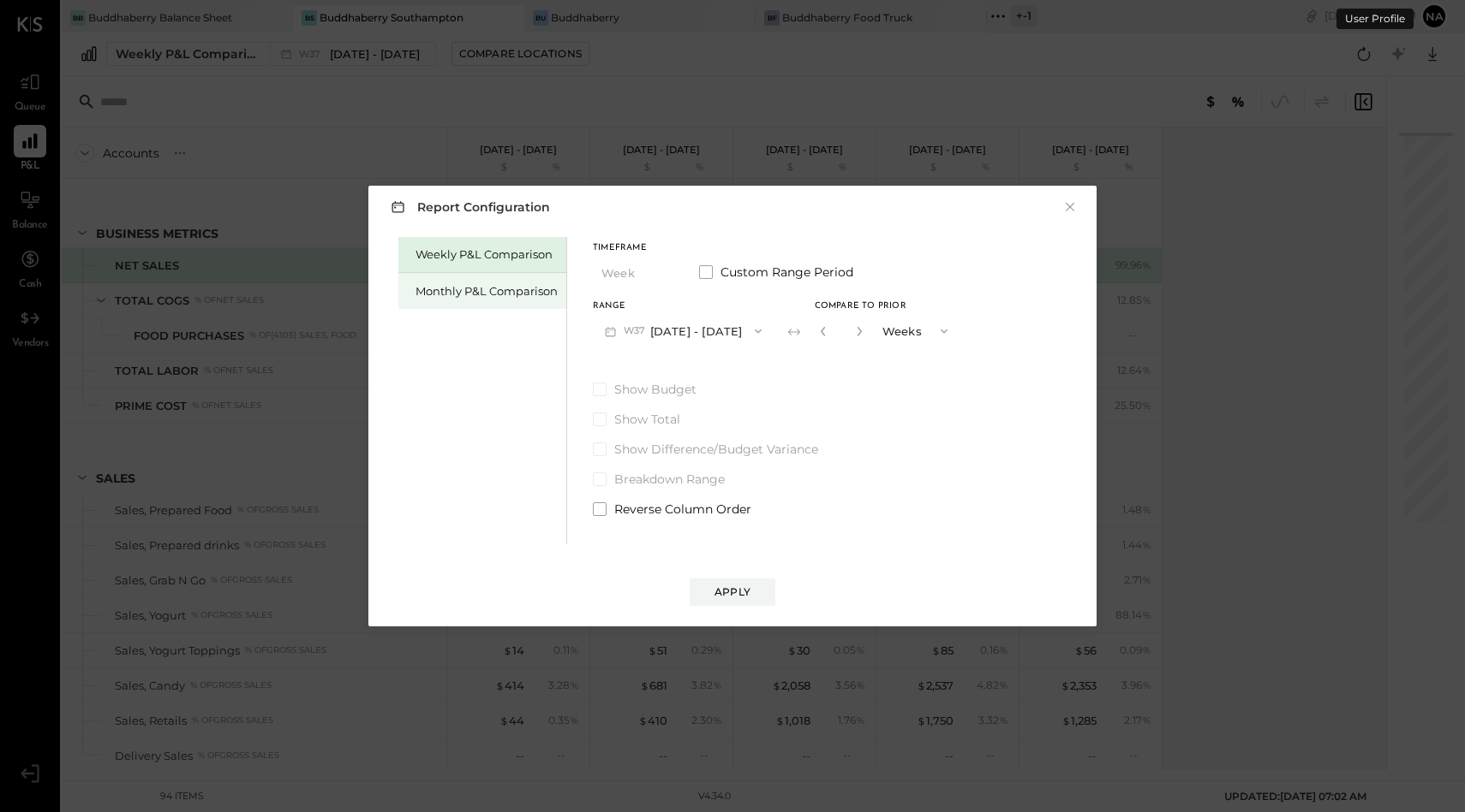
click at [452, 284] on div "Monthly P&L Comparison" at bounding box center [486, 291] width 142 height 17
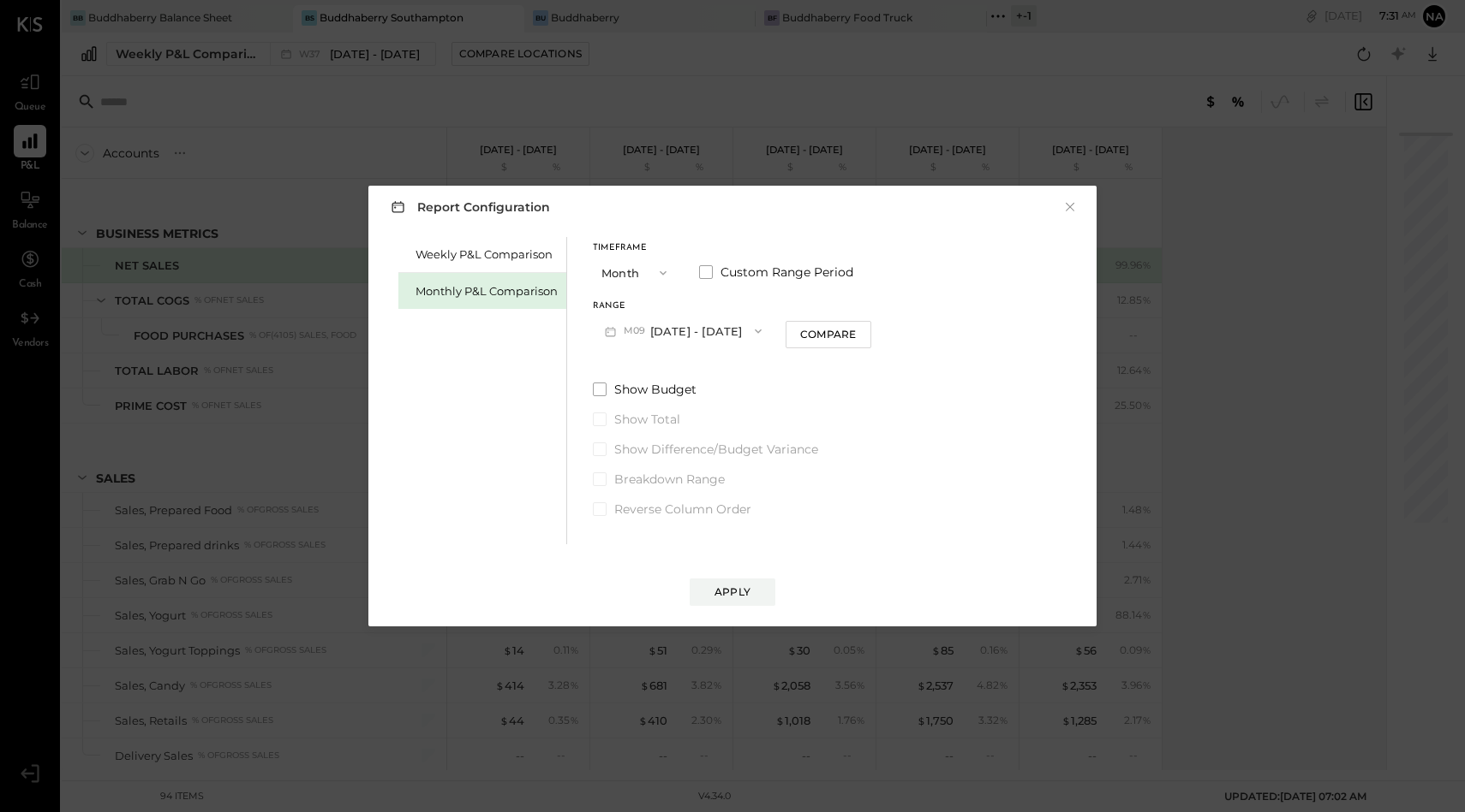
click at [723, 328] on button "M09 [DATE] - [DATE]" at bounding box center [683, 331] width 181 height 31
click at [636, 279] on button "Month" at bounding box center [635, 273] width 85 height 31
click at [639, 301] on span "Quarter" at bounding box center [628, 303] width 43 height 11
click at [688, 330] on button "Q3 [DATE] - [DATE]" at bounding box center [678, 331] width 171 height 31
click at [673, 447] on span "[DATE] - [DATE]" at bounding box center [667, 441] width 82 height 15
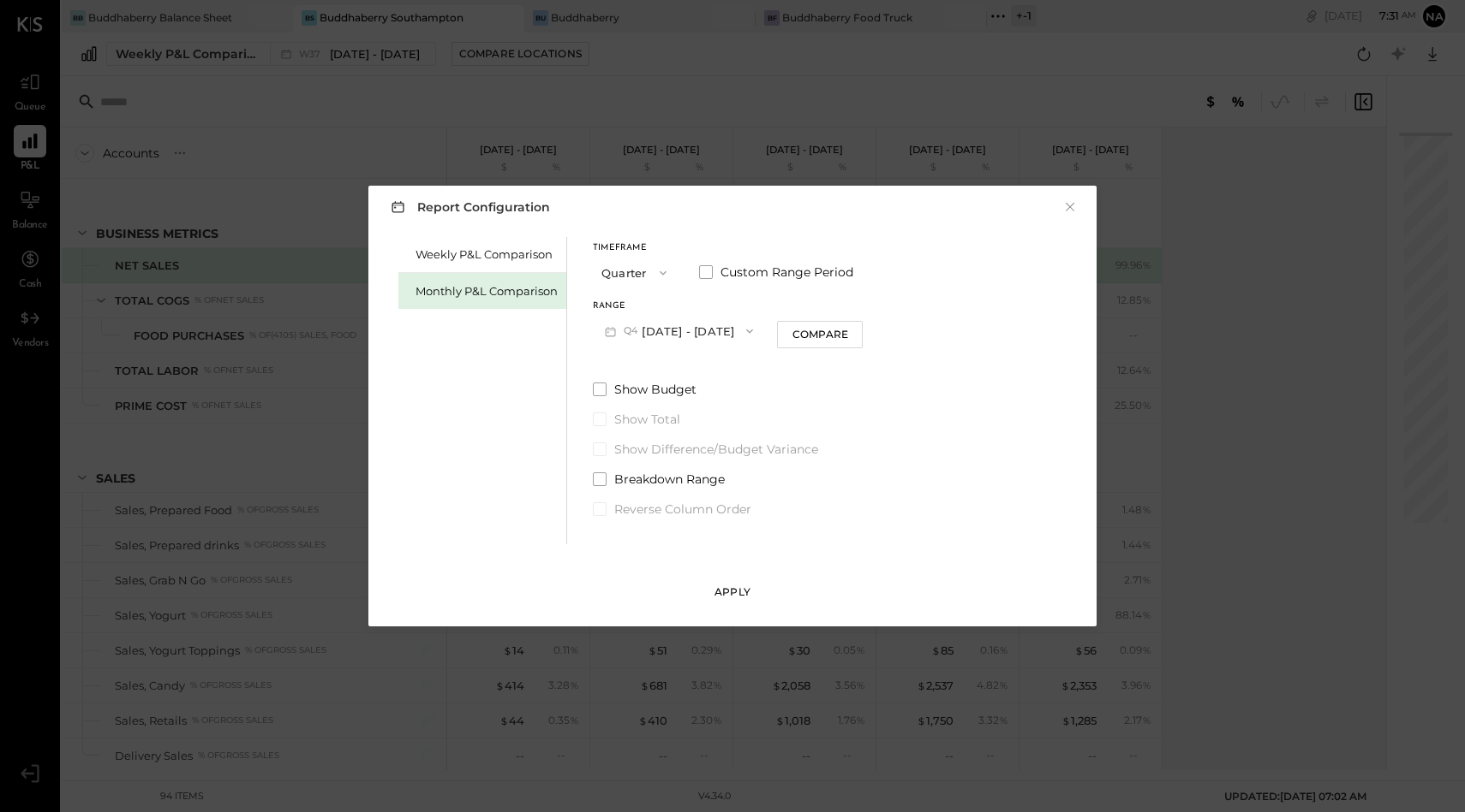
click at [726, 585] on div "Apply" at bounding box center [732, 592] width 36 height 15
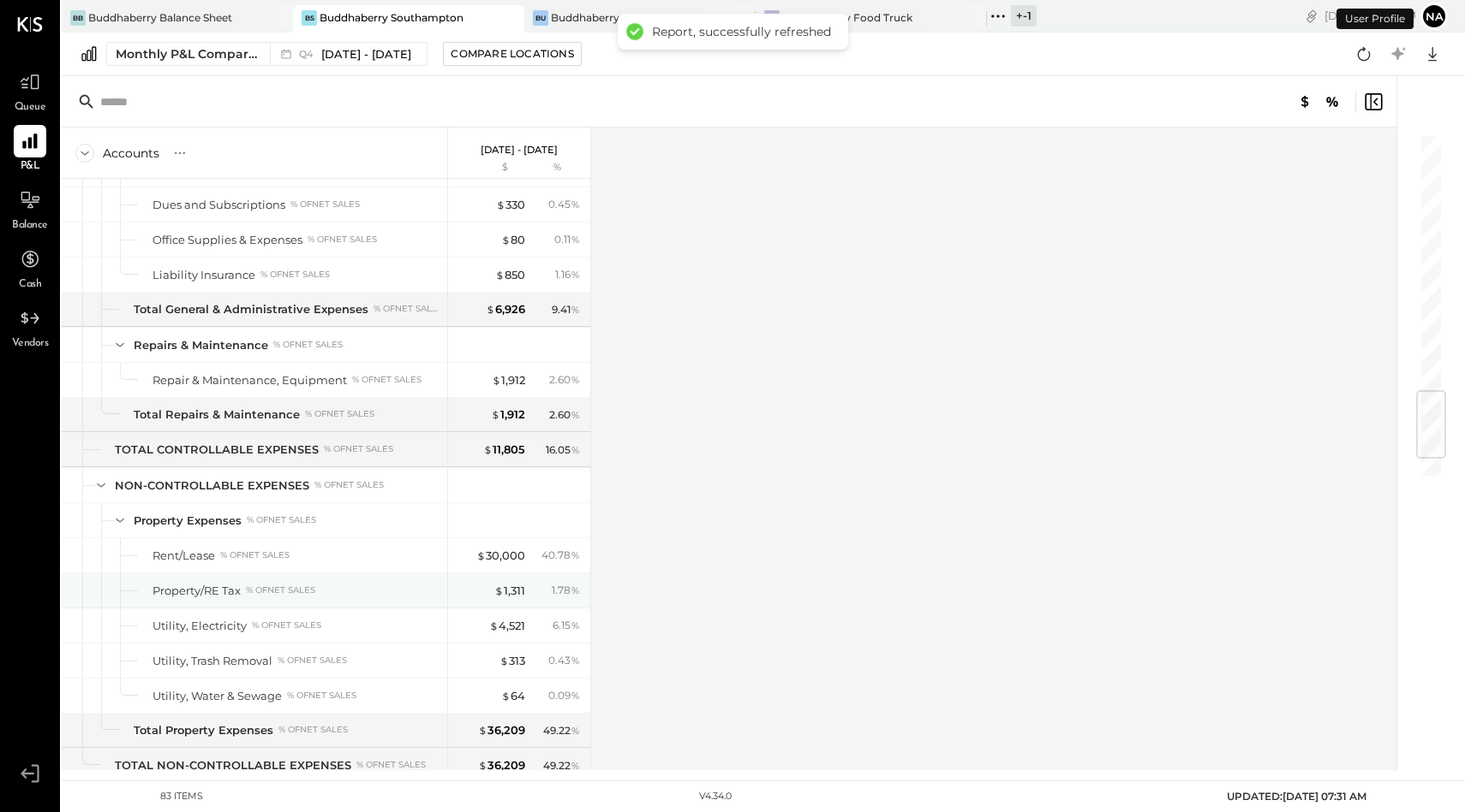
scroll to position [2358, 0]
